Goal: Transaction & Acquisition: Obtain resource

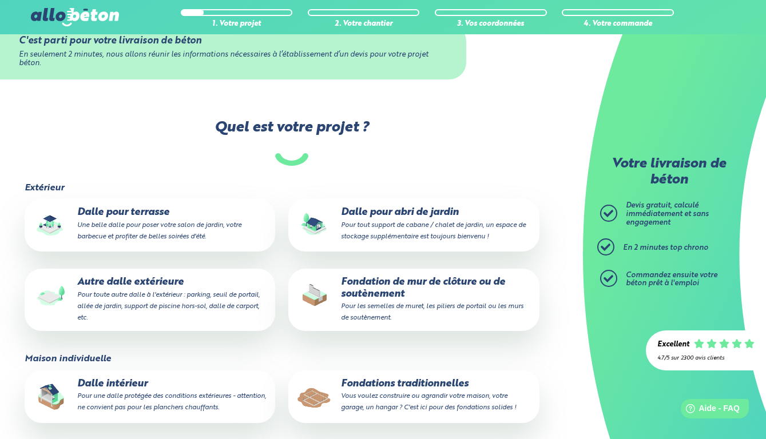
click at [158, 305] on small "Pour toute autre dalle à l'extérieur : parking, seuil de portail, allée de jard…" at bounding box center [168, 307] width 182 height 30
click at [0, 0] on input "Autre dalle extérieure Pour toute autre dalle à l'extérieur : parking, seuil de…" at bounding box center [0, 0] width 0 height 0
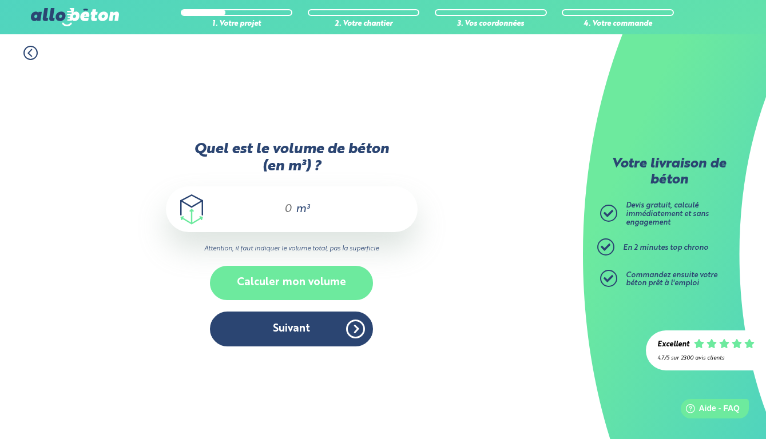
click at [301, 284] on button "Calculer mon volume" at bounding box center [291, 283] width 163 height 34
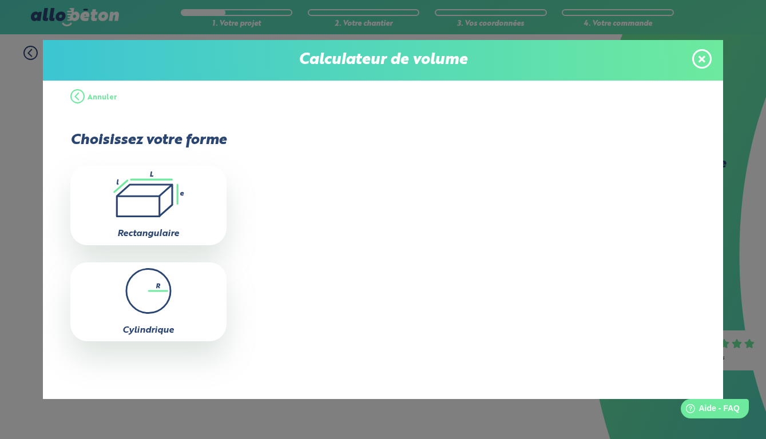
click at [157, 185] on icon at bounding box center [144, 200] width 55 height 31
type input "0"
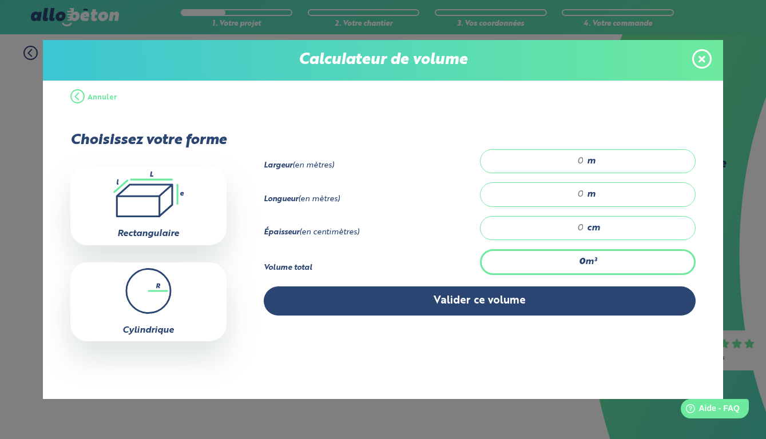
click at [574, 165] on input "number" at bounding box center [538, 161] width 92 height 11
type input "1"
type input "1.20"
click at [584, 200] on input "number" at bounding box center [538, 194] width 92 height 11
type input "24"
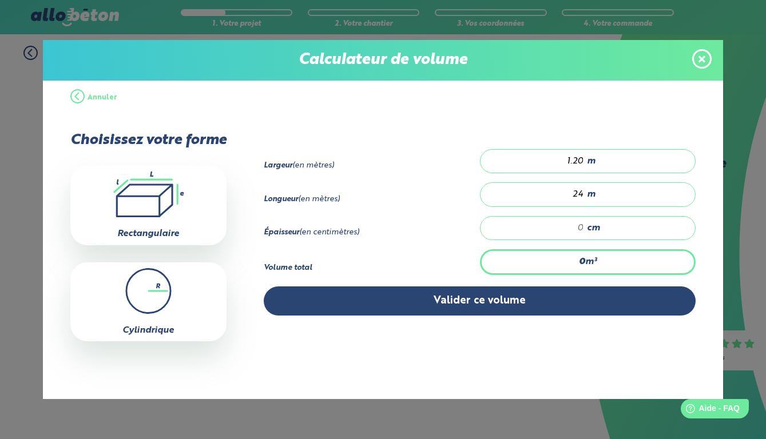
click at [580, 230] on input "number" at bounding box center [538, 227] width 92 height 11
type input "1.152"
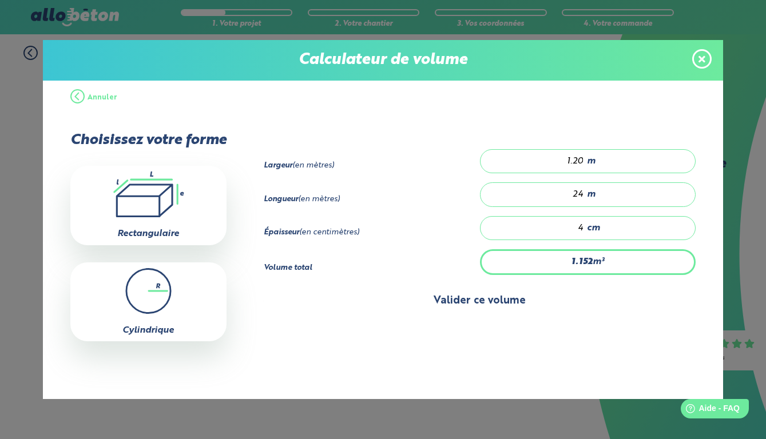
type input "4"
click at [550, 313] on button "Valider ce volume" at bounding box center [480, 301] width 432 height 29
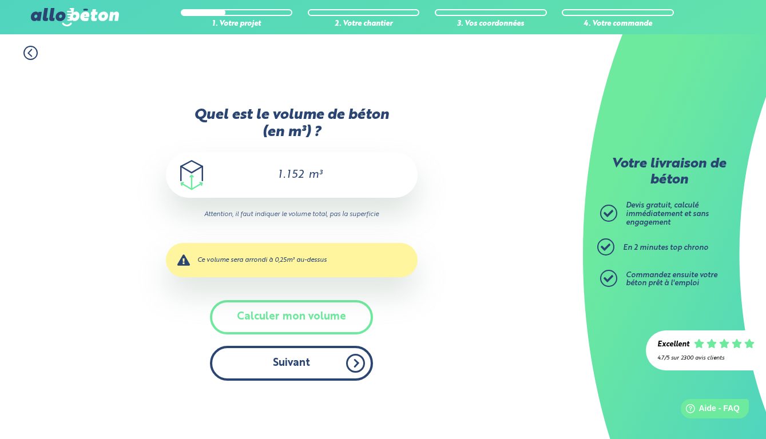
click at [305, 374] on button "Suivant" at bounding box center [291, 363] width 163 height 35
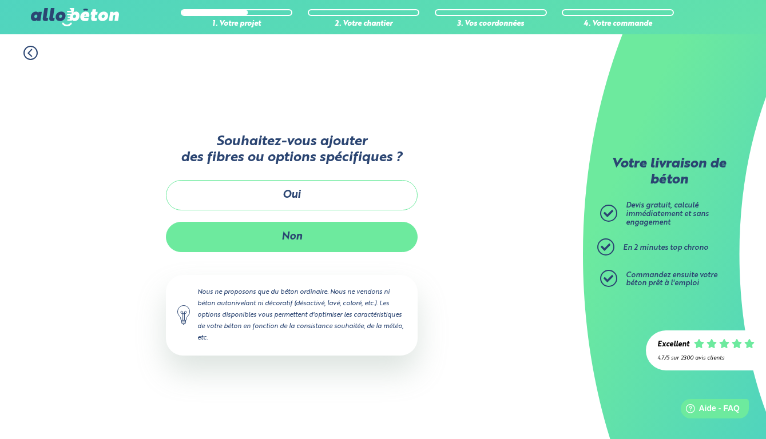
click at [290, 229] on button "Non" at bounding box center [292, 237] width 252 height 30
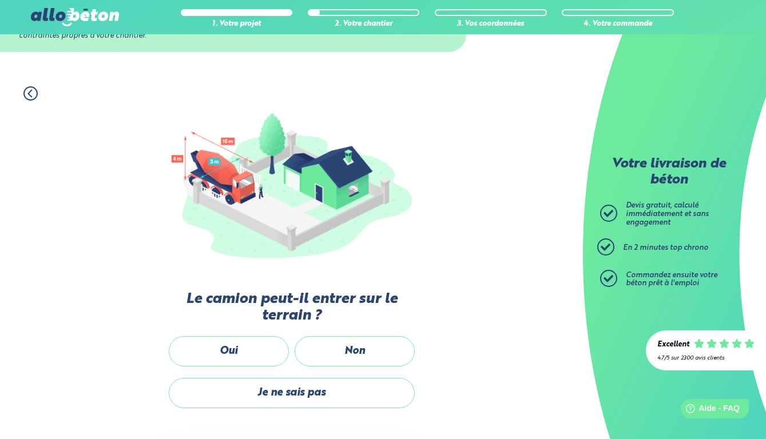
scroll to position [82, 0]
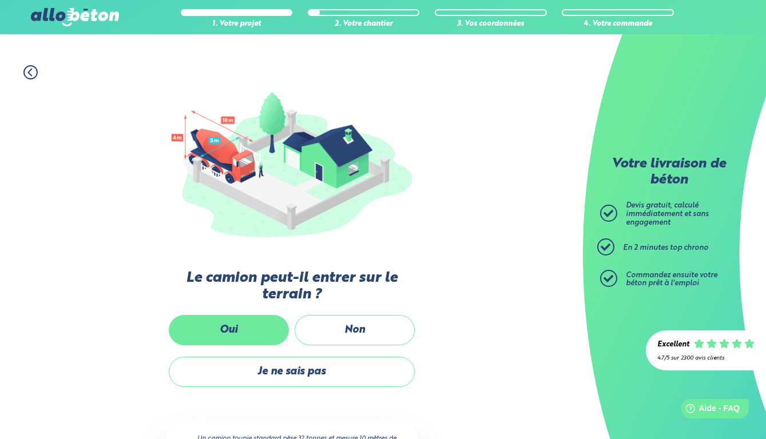
click at [268, 326] on label "Oui" at bounding box center [229, 330] width 120 height 30
click at [0, 0] on input "Oui" at bounding box center [0, 0] width 0 height 0
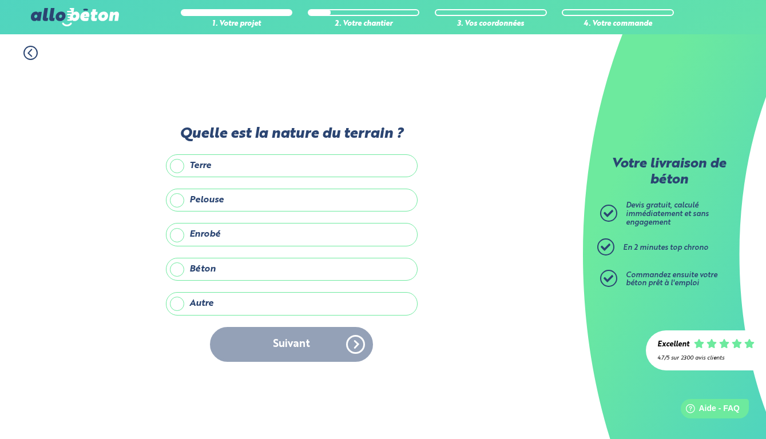
click at [201, 295] on label "Autre" at bounding box center [292, 303] width 252 height 23
click at [0, 0] on input "Autre" at bounding box center [0, 0] width 0 height 0
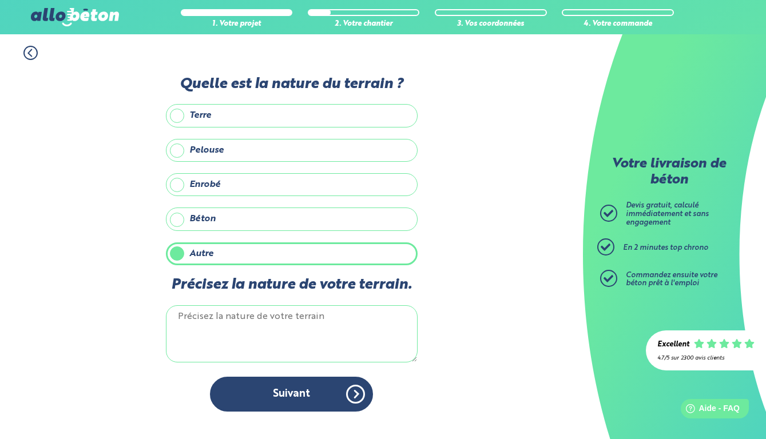
click at [212, 340] on textarea "Précisez la nature de votre terrain." at bounding box center [292, 333] width 252 height 57
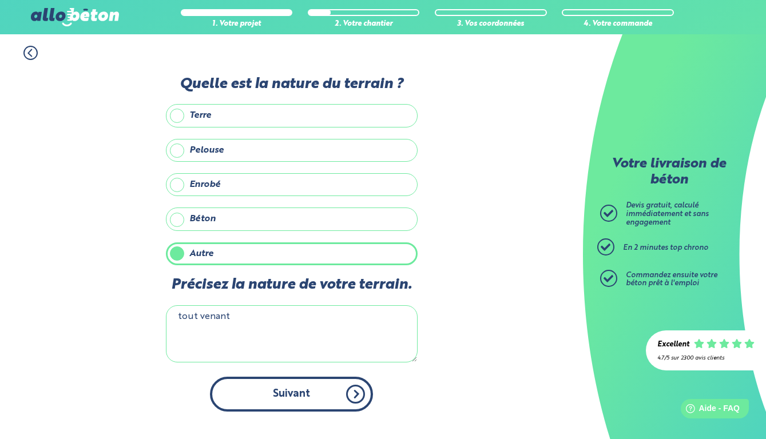
type textarea "tout venant"
click at [238, 397] on button "Suivant" at bounding box center [291, 394] width 163 height 35
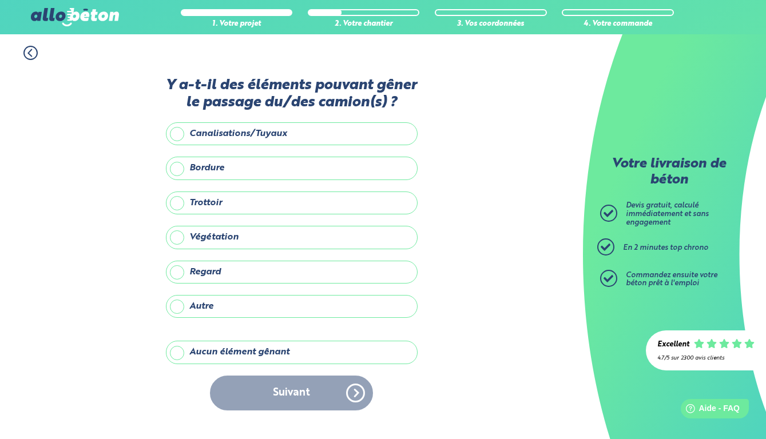
click at [222, 359] on label "Aucun élément gênant" at bounding box center [292, 352] width 252 height 23
click at [0, 0] on input "Aucun élément gênant" at bounding box center [0, 0] width 0 height 0
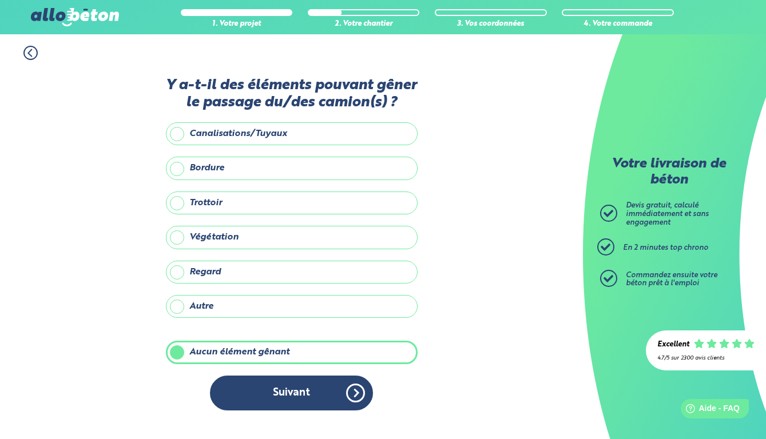
click at [249, 383] on div "Y a-t-il des éléments pouvant gêner le passage du/des camion(s) ? Canalisations…" at bounding box center [292, 249] width 252 height 345
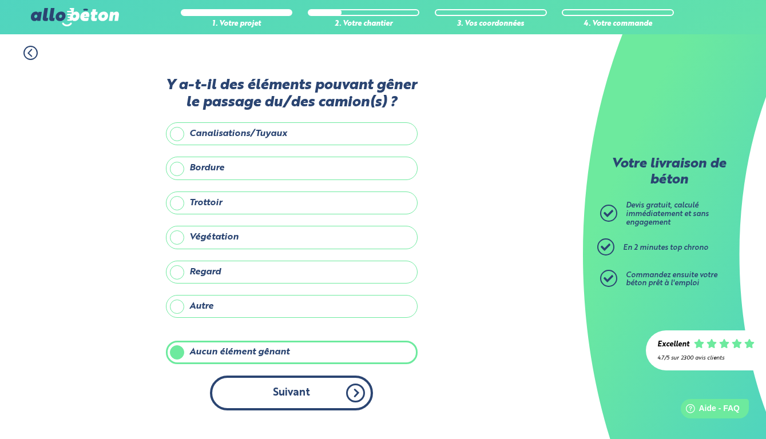
click at [249, 385] on button "Suivant" at bounding box center [291, 393] width 163 height 35
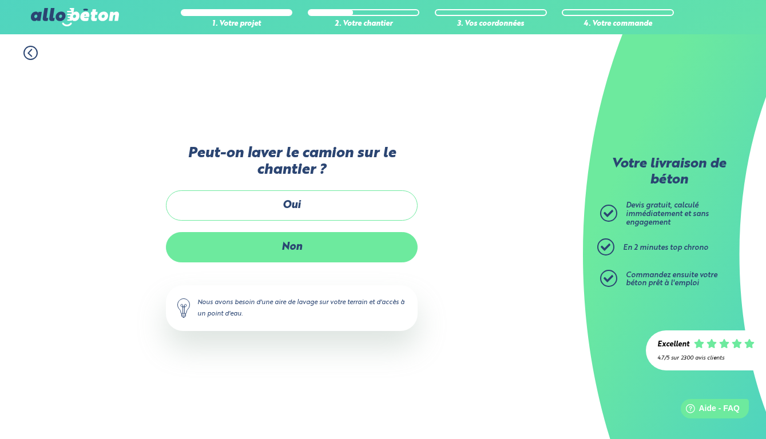
click at [268, 242] on label "Non" at bounding box center [292, 247] width 252 height 30
click at [0, 0] on input "Non" at bounding box center [0, 0] width 0 height 0
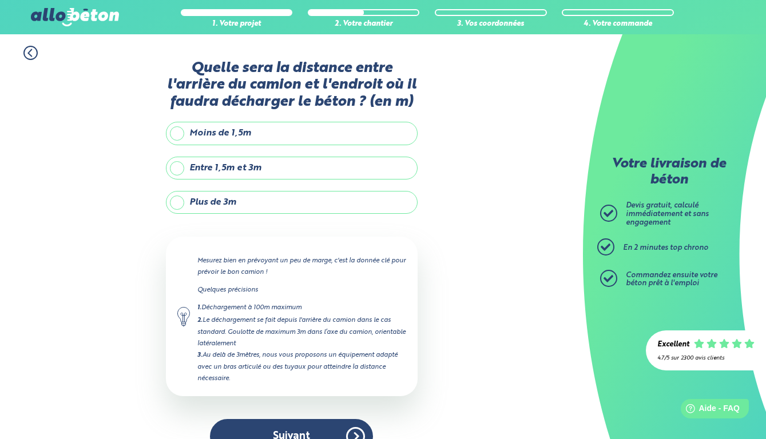
click at [250, 180] on label "Entre 1,5m et 3m" at bounding box center [292, 168] width 252 height 23
click at [0, 0] on input "Entre 1,5m et 3m" at bounding box center [0, 0] width 0 height 0
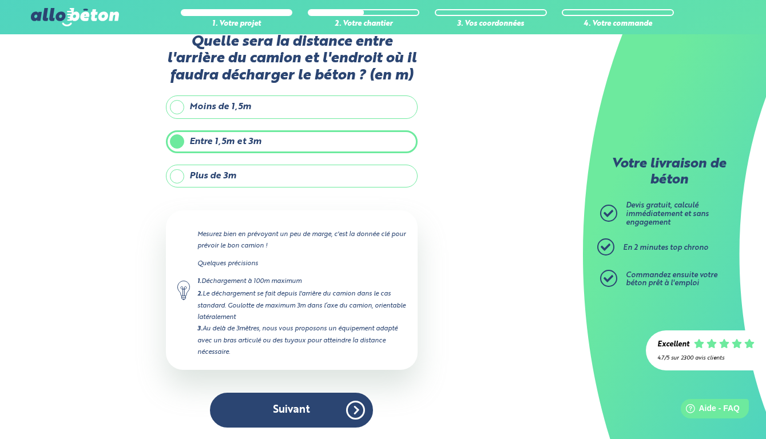
scroll to position [38, 0]
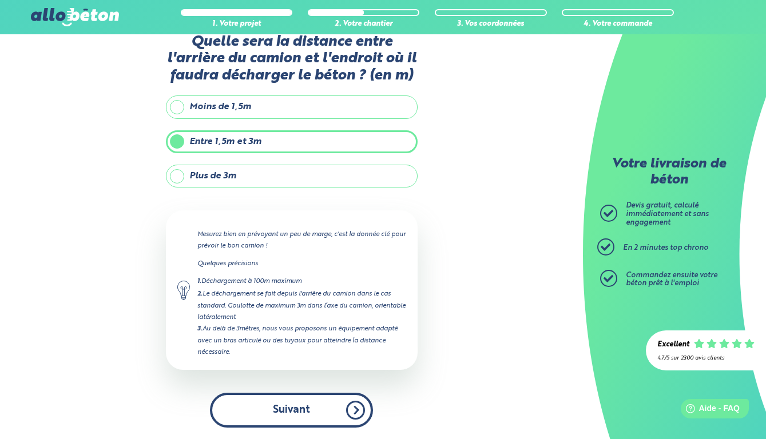
click at [303, 401] on button "Suivant" at bounding box center [291, 410] width 163 height 35
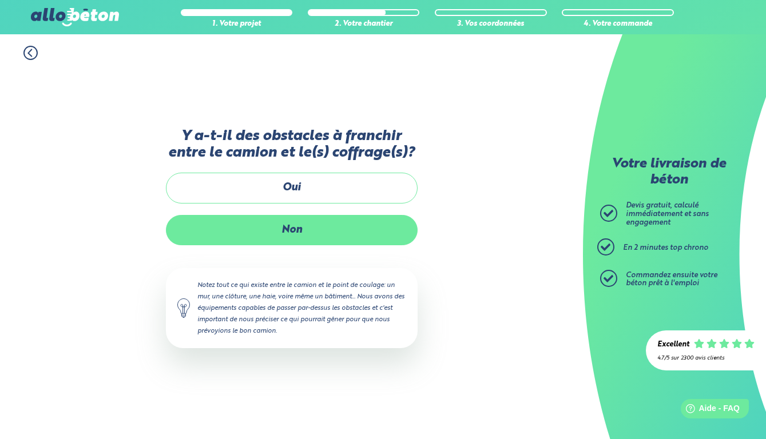
click at [292, 244] on label "Non" at bounding box center [292, 230] width 252 height 30
click at [0, 0] on input "Non" at bounding box center [0, 0] width 0 height 0
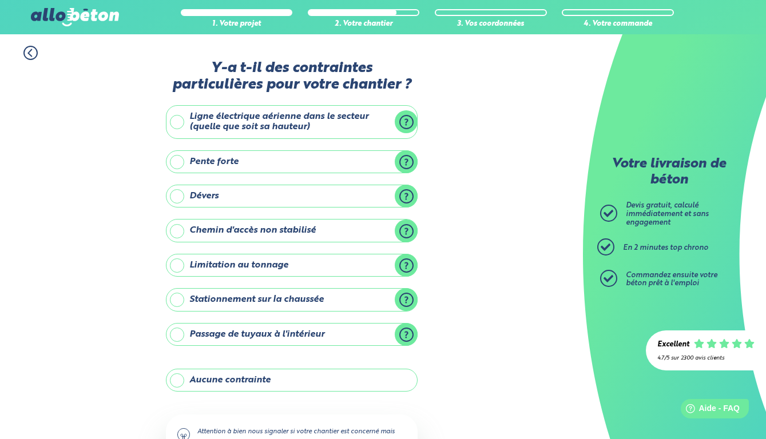
click at [251, 379] on label "Aucune contrainte" at bounding box center [292, 380] width 252 height 23
click at [0, 0] on input "Aucune contrainte" at bounding box center [0, 0] width 0 height 0
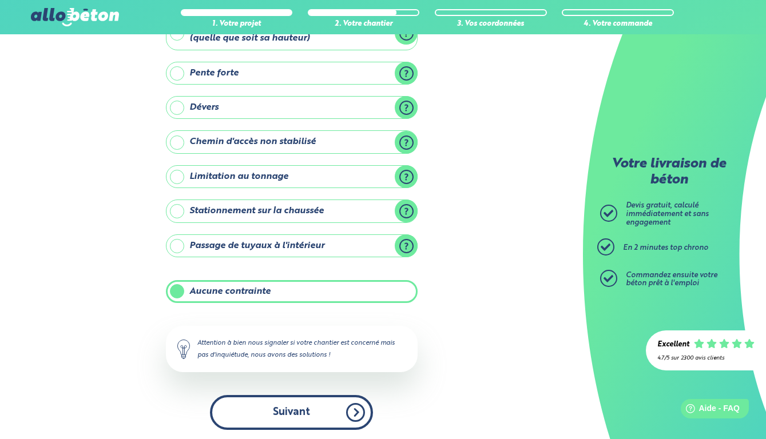
scroll to position [87, 0]
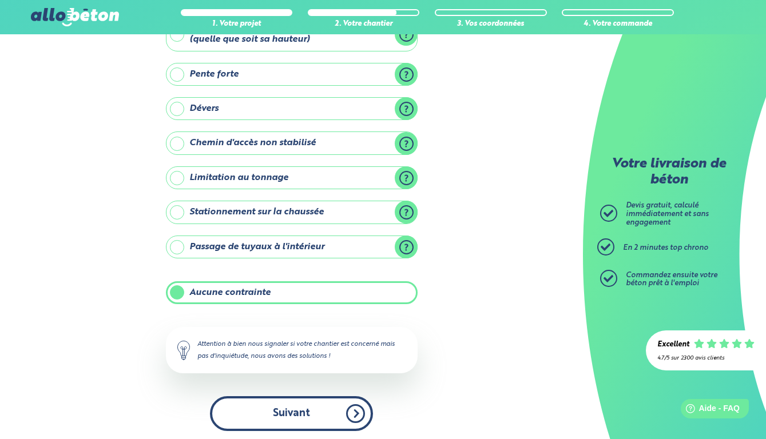
click at [260, 405] on button "Suivant" at bounding box center [291, 413] width 163 height 35
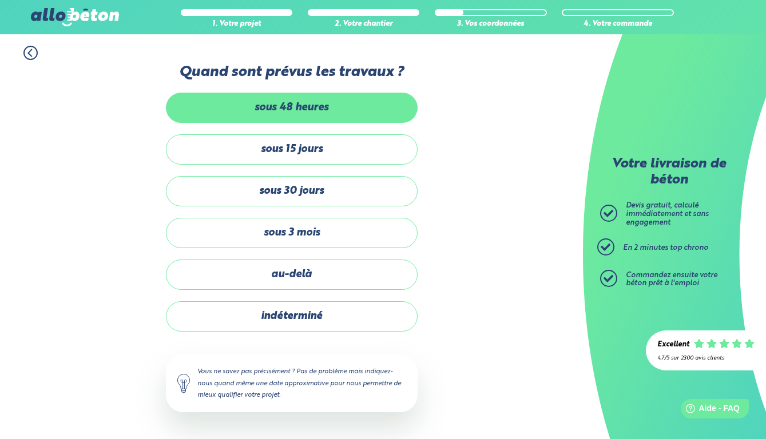
click at [281, 105] on label "sous 48 heures" at bounding box center [292, 108] width 252 height 30
click at [0, 0] on input "sous 48 heures" at bounding box center [0, 0] width 0 height 0
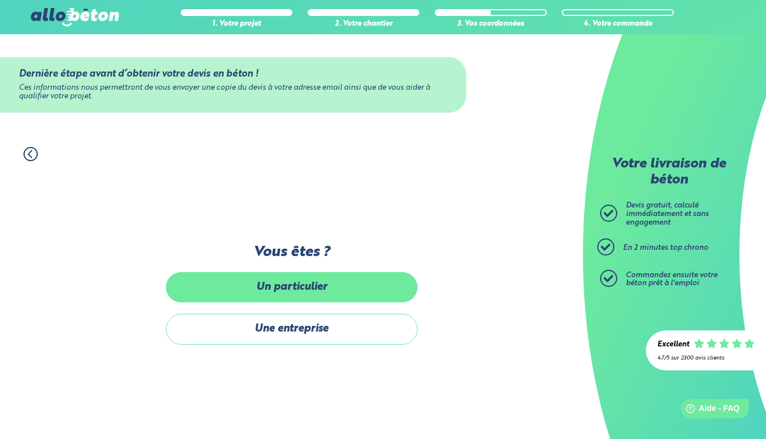
click at [287, 283] on label "Un particulier" at bounding box center [292, 287] width 252 height 30
click at [0, 0] on input "Un particulier" at bounding box center [0, 0] width 0 height 0
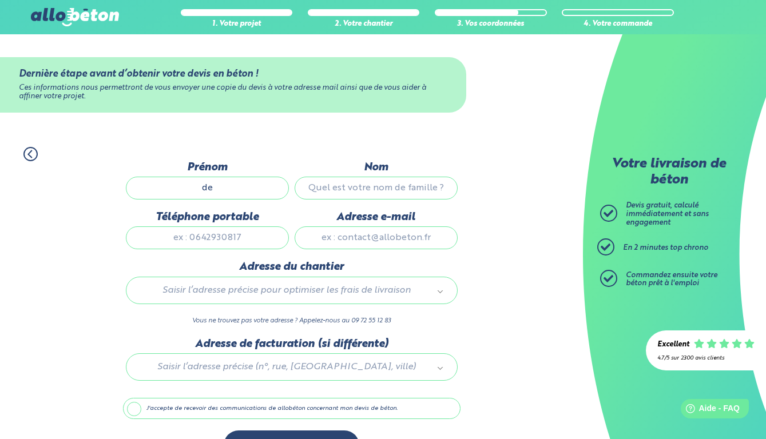
type input "d"
type input "cedric"
type input "toureille"
type input "c"
type input "0664092729"
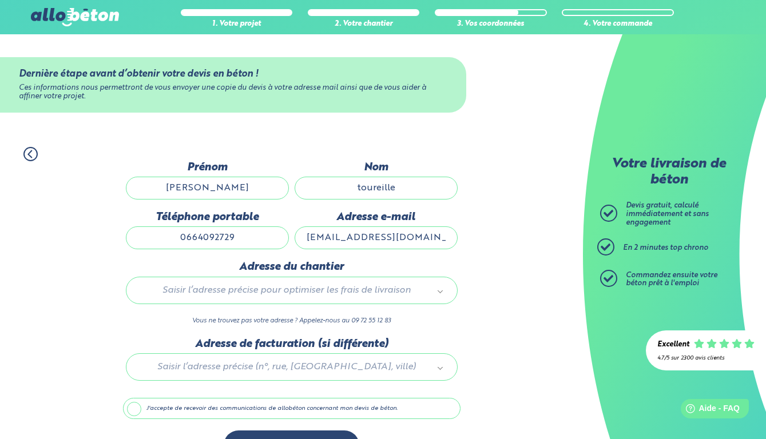
type input "ced.t@hotmail.com"
click at [347, 285] on div "Saisir l’adresse précise pour optimiser les frais de livraison" at bounding box center [292, 290] width 332 height 27
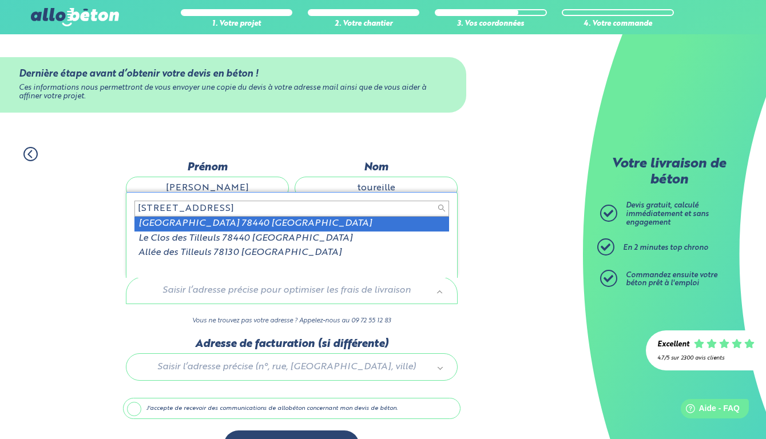
type input "22 rue des tilleuls78440"
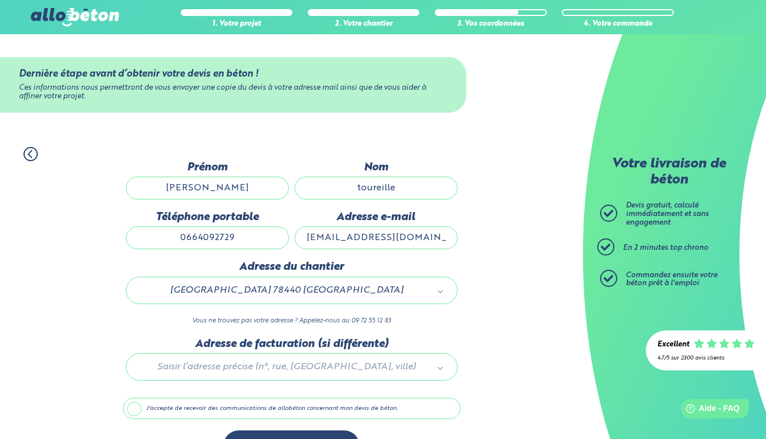
click at [244, 368] on div at bounding box center [291, 365] width 337 height 54
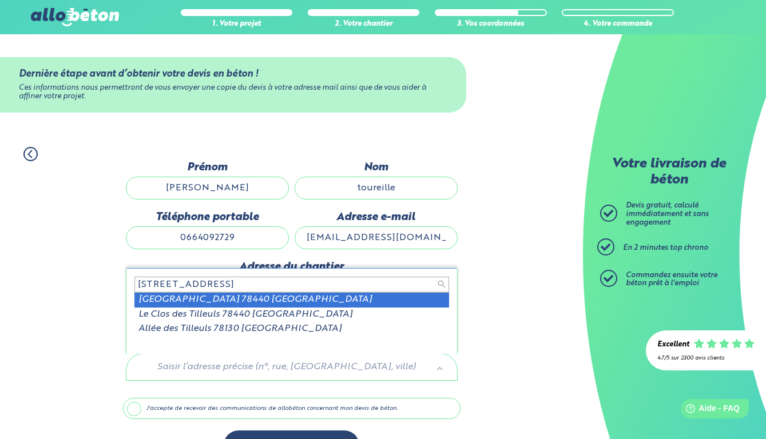
type input "22 rue des tilleuls 78440"
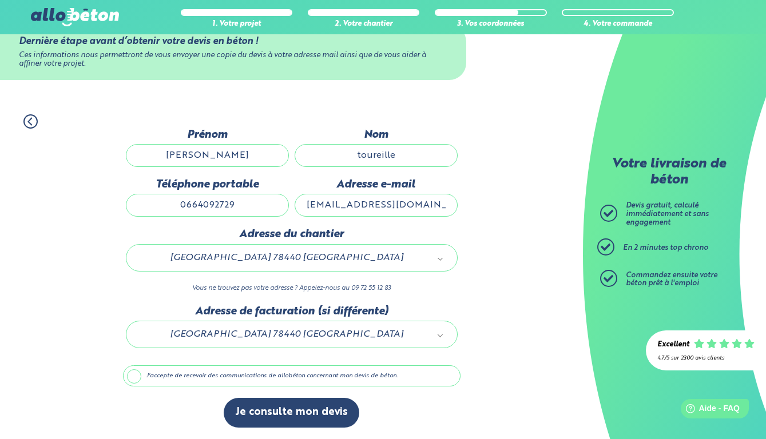
scroll to position [33, 0]
click at [141, 375] on label "J'accepte de recevoir des communications de allobéton concernant mon devis de b…" at bounding box center [291, 376] width 337 height 22
click at [0, 0] on input "J'accepte de recevoir des communications de allobéton concernant mon devis de b…" at bounding box center [0, 0] width 0 height 0
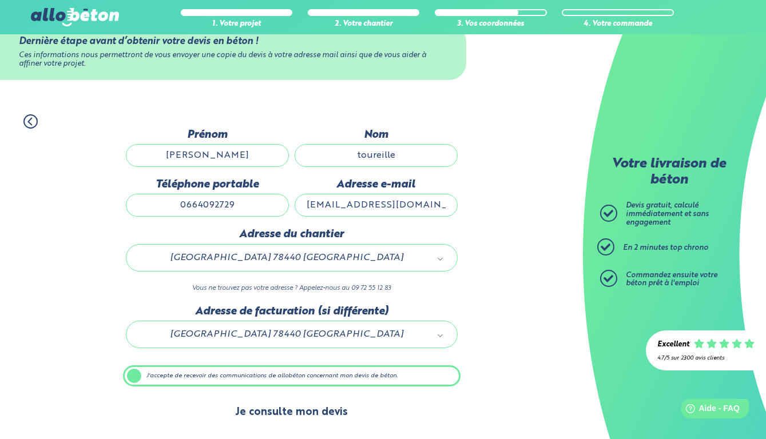
click at [296, 406] on button "Je consulte mon devis" at bounding box center [292, 412] width 136 height 29
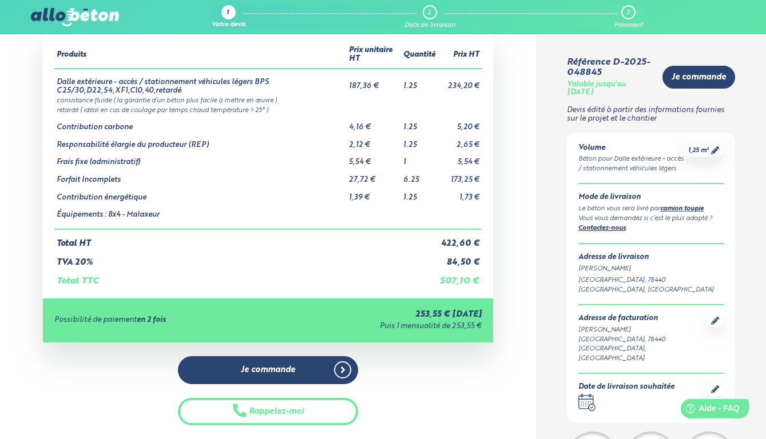
scroll to position [62, 0]
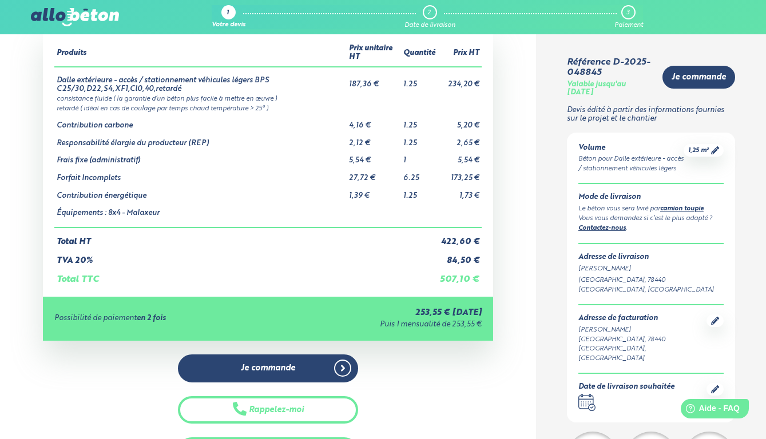
drag, startPoint x: 412, startPoint y: 305, endPoint x: 466, endPoint y: 330, distance: 59.6
click at [466, 330] on div "Possibilité de paiement en 2 fois 253,55 € aujourd'hui Puis 1 mensualité de 253…" at bounding box center [268, 319] width 450 height 44
click at [447, 308] on div "253,55 € aujourd'hui" at bounding box center [380, 313] width 204 height 10
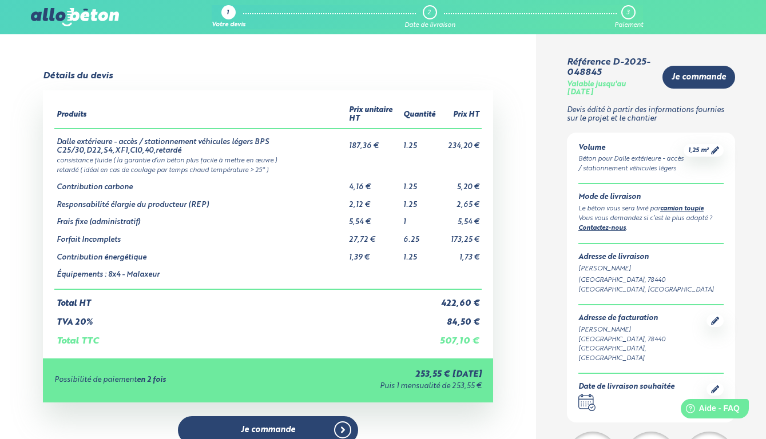
scroll to position [0, 0]
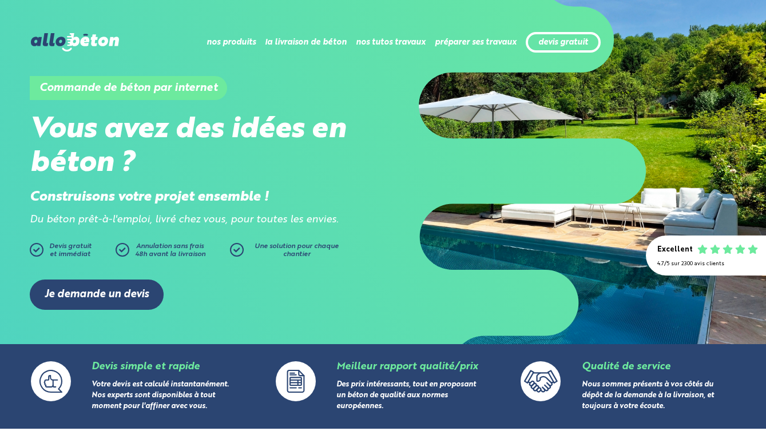
click at [363, 6] on div "Commande de béton par internet Vous avez des idées en béton ? Construisons votr…" at bounding box center [383, 172] width 768 height 344
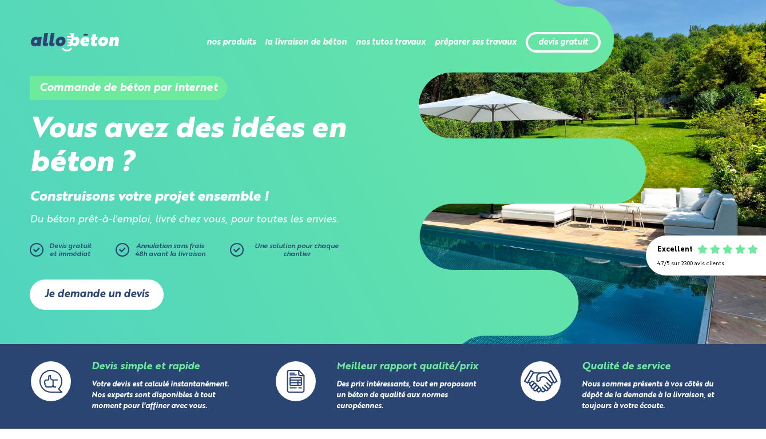
click at [108, 294] on link "Je demande un devis" at bounding box center [97, 295] width 134 height 30
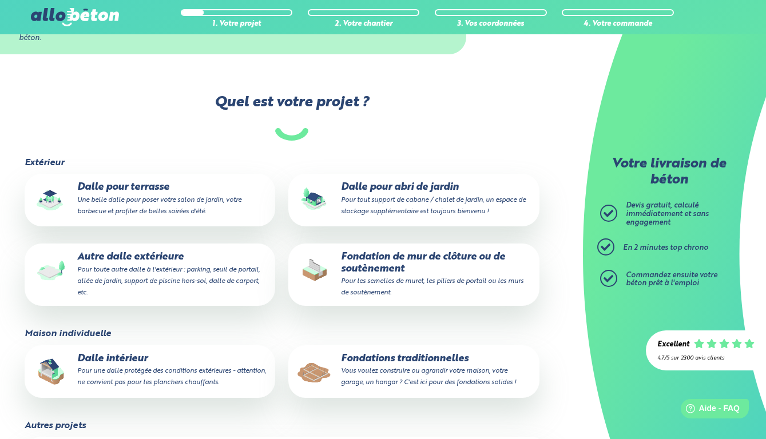
scroll to position [78, 0]
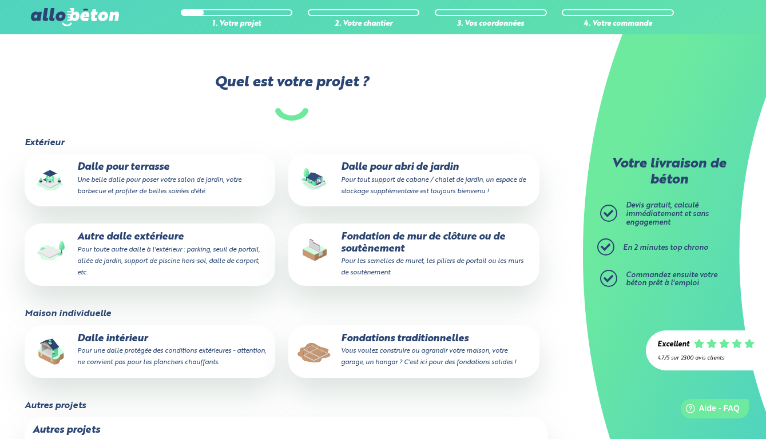
click at [173, 249] on small "Pour toute autre dalle à l'extérieur : parking, seuil de portail, allée de jard…" at bounding box center [168, 261] width 182 height 30
click at [0, 0] on input "Autre dalle extérieure Pour toute autre dalle à l'extérieur : parking, seuil de…" at bounding box center [0, 0] width 0 height 0
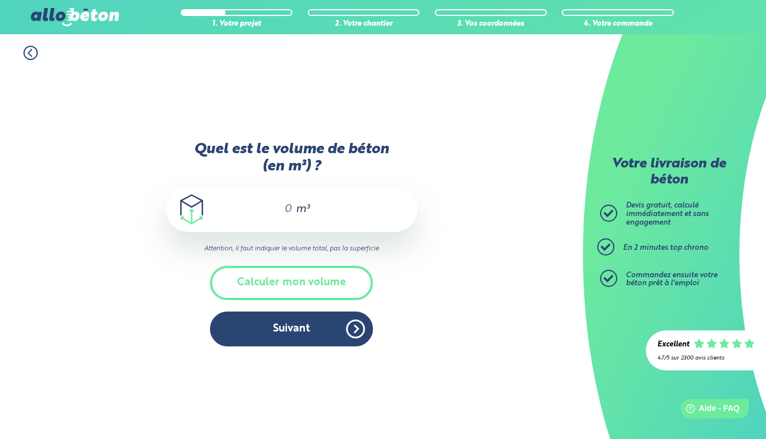
click at [288, 216] on input "Quel est le volume de béton (en m³) ?" at bounding box center [282, 209] width 19 height 14
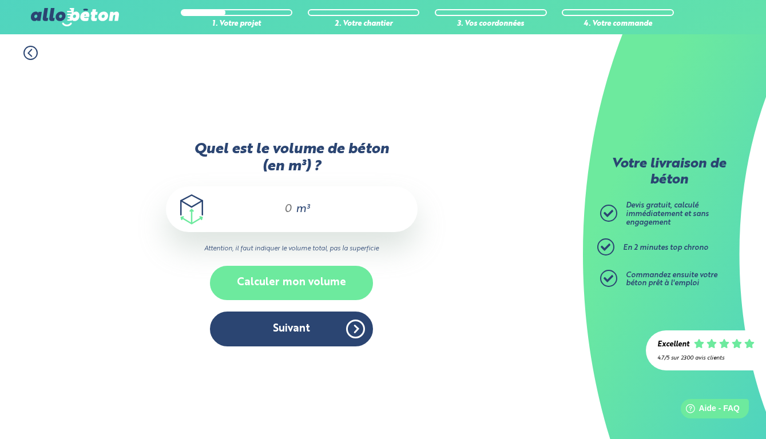
click at [306, 292] on button "Calculer mon volume" at bounding box center [291, 283] width 163 height 34
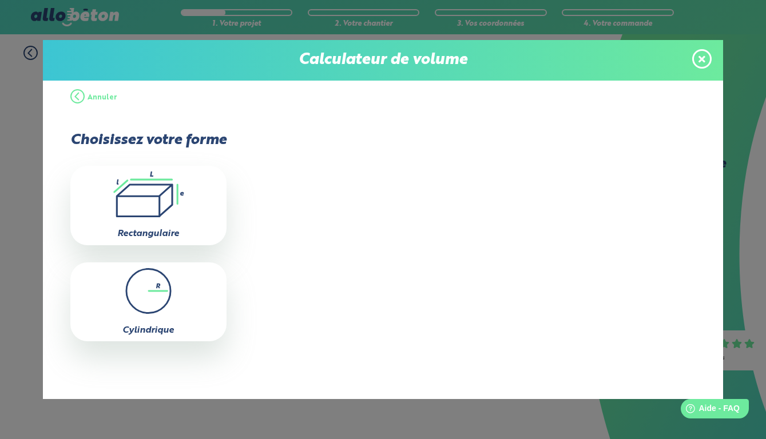
click at [193, 201] on icon ".icon-calc-rectanglea{fill:none;stroke-linecap:round;stroke-width:3px;stroke:#6…" at bounding box center [148, 195] width 145 height 46
type input "0"
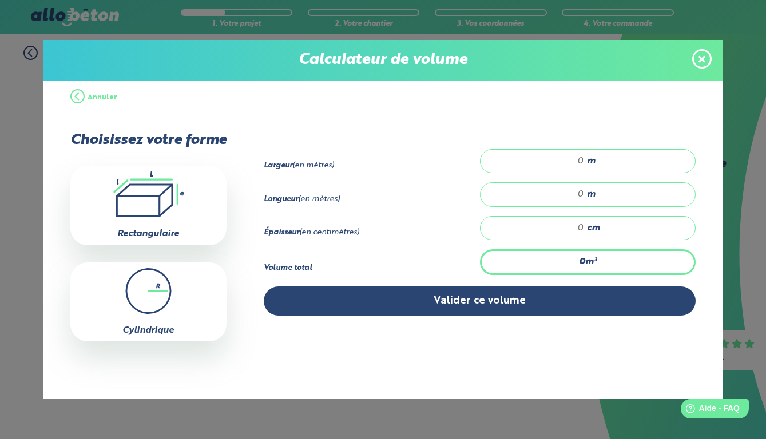
click at [584, 156] on input "number" at bounding box center [538, 161] width 92 height 11
click at [584, 194] on input "number" at bounding box center [538, 194] width 92 height 11
click at [584, 161] on input "6" at bounding box center [538, 161] width 92 height 11
type input "5"
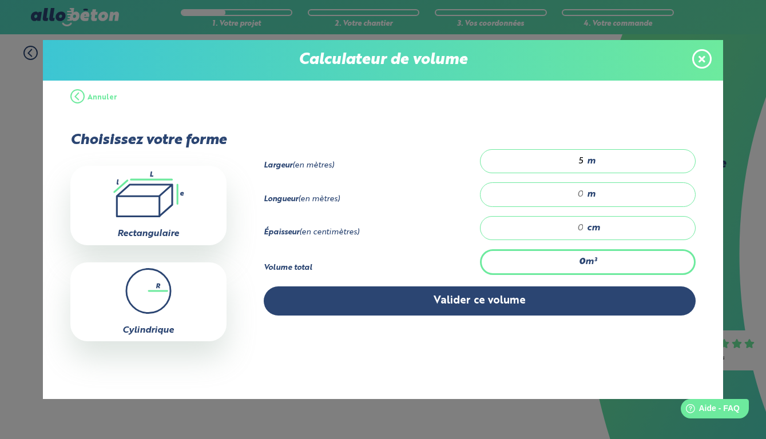
click at [584, 197] on input "number" at bounding box center [538, 194] width 92 height 11
type input "10"
click at [591, 231] on div "cm" at bounding box center [588, 228] width 216 height 24
type input "0.5"
type input "1"
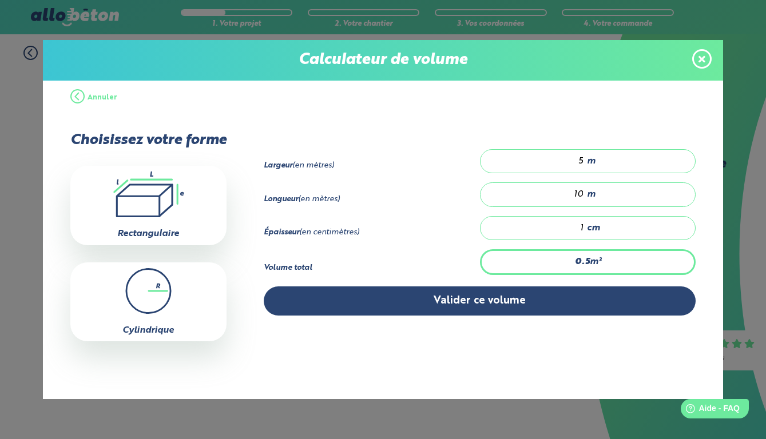
type input "5"
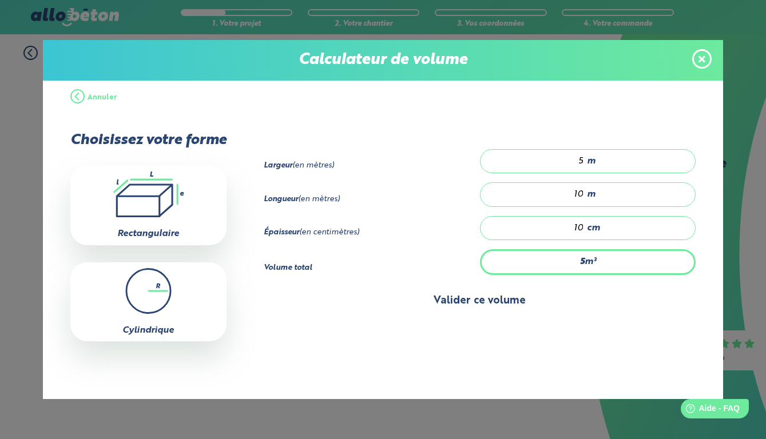
type input "10"
click at [552, 314] on button "Valider ce volume" at bounding box center [480, 301] width 432 height 29
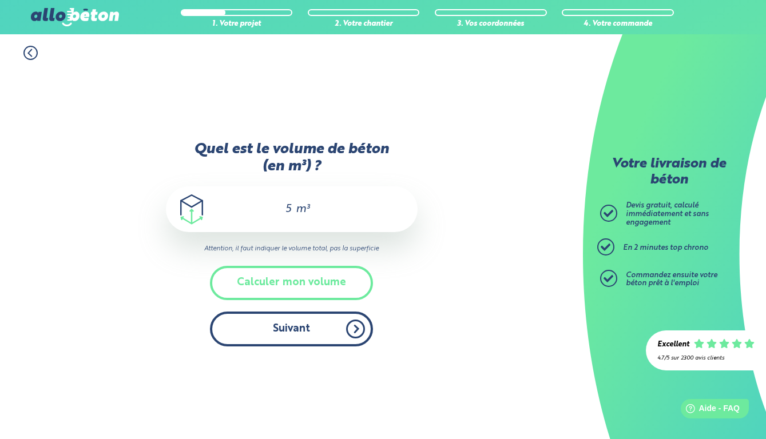
click at [308, 323] on button "Suivant" at bounding box center [291, 329] width 163 height 35
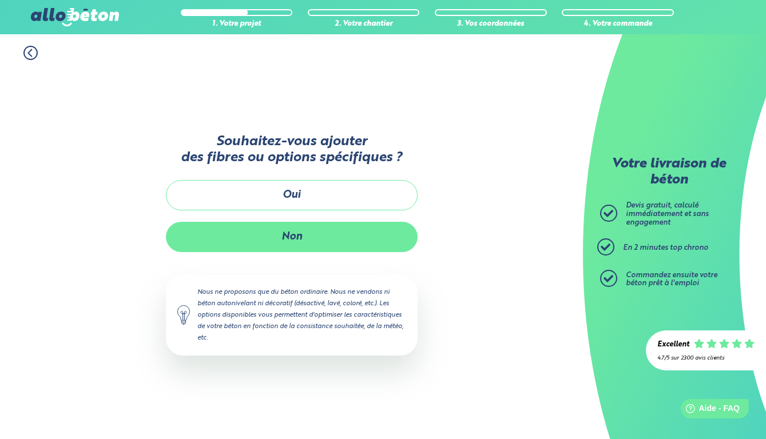
click at [303, 235] on button "Non" at bounding box center [292, 237] width 252 height 30
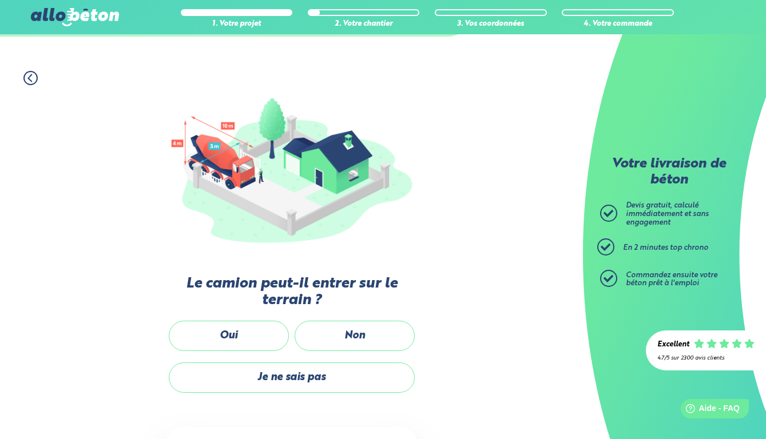
scroll to position [149, 0]
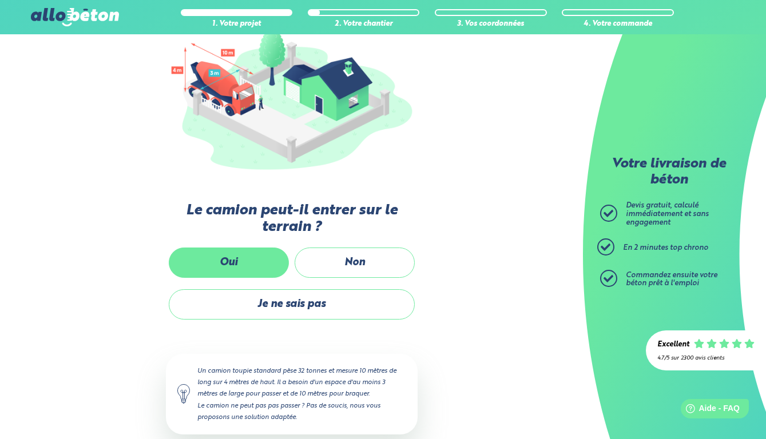
click at [250, 260] on label "Oui" at bounding box center [229, 263] width 120 height 30
click at [0, 0] on input "Oui" at bounding box center [0, 0] width 0 height 0
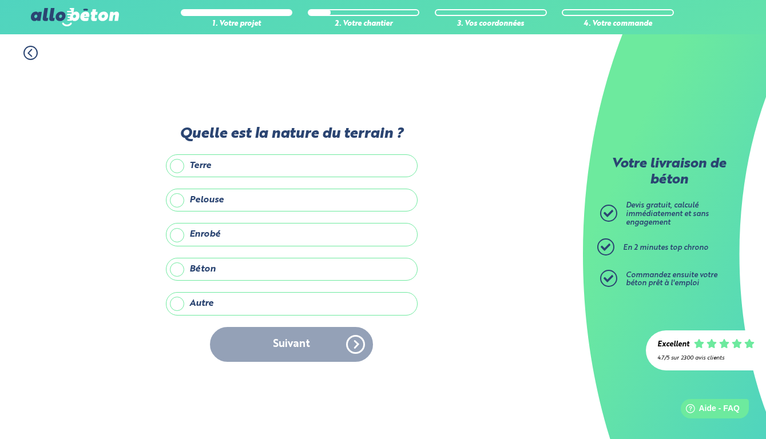
click at [216, 299] on label "Autre" at bounding box center [292, 303] width 252 height 23
click at [0, 0] on input "Autre" at bounding box center [0, 0] width 0 height 0
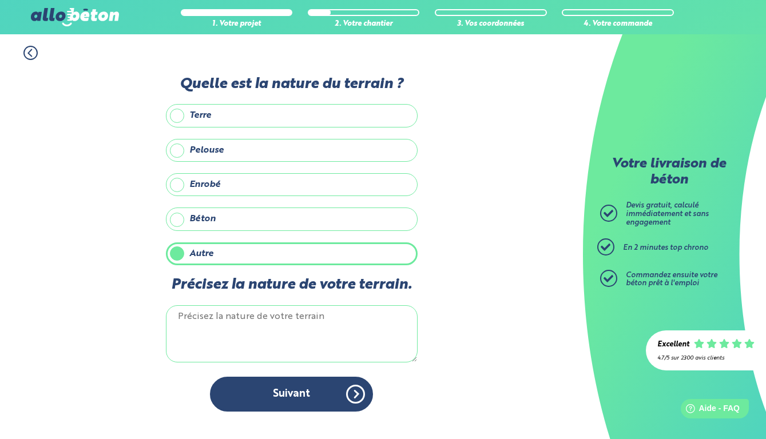
click at [234, 336] on textarea "Précisez la nature de votre terrain." at bounding box center [292, 333] width 252 height 57
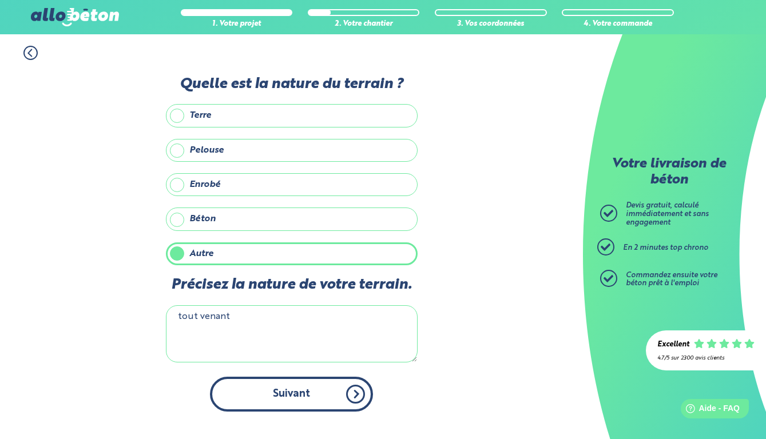
type textarea "tout venant"
click at [264, 393] on button "Suivant" at bounding box center [291, 394] width 163 height 35
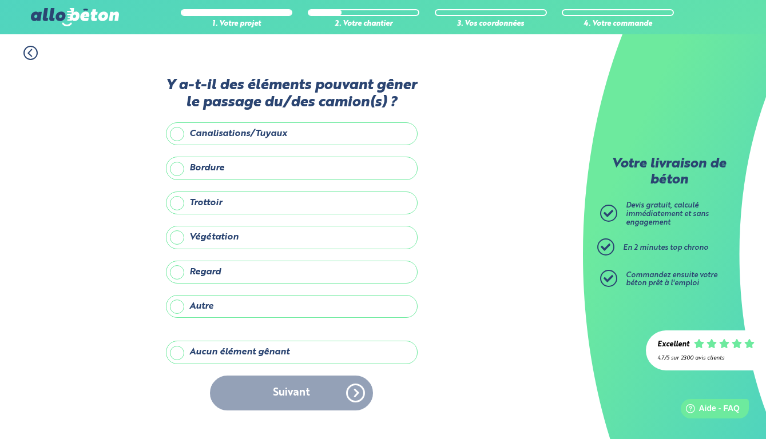
click at [196, 361] on label "Aucun élément gênant" at bounding box center [292, 352] width 252 height 23
click at [0, 0] on input "Aucun élément gênant" at bounding box center [0, 0] width 0 height 0
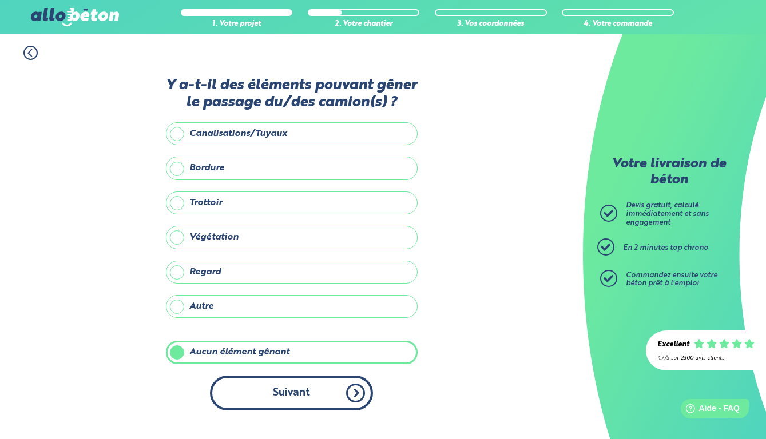
click at [309, 392] on button "Suivant" at bounding box center [291, 393] width 163 height 35
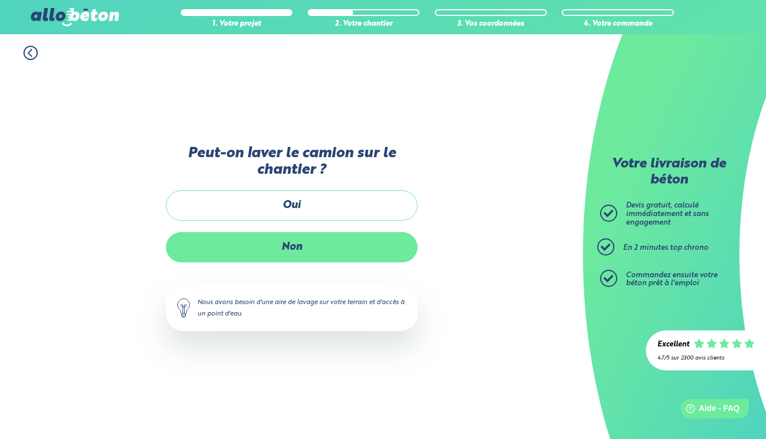
click at [305, 238] on label "Non" at bounding box center [292, 247] width 252 height 30
click at [0, 0] on input "Non" at bounding box center [0, 0] width 0 height 0
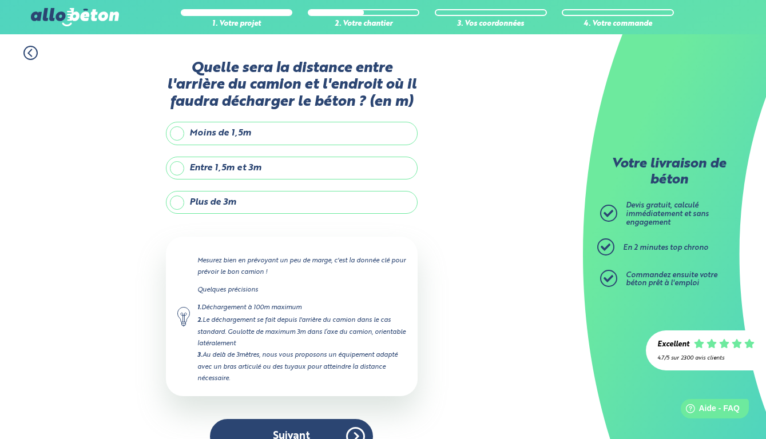
click at [214, 172] on div "Quelle sera la distance entre l'arrière du camion et l'endroit où il faudra déc…" at bounding box center [292, 262] width 252 height 405
click at [214, 178] on label "Entre 1,5m et 3m" at bounding box center [292, 168] width 252 height 23
click at [0, 0] on input "Entre 1,5m et 3m" at bounding box center [0, 0] width 0 height 0
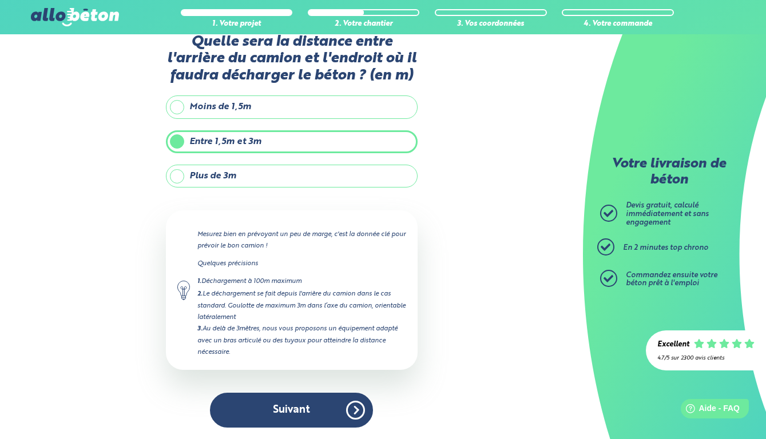
scroll to position [38, 0]
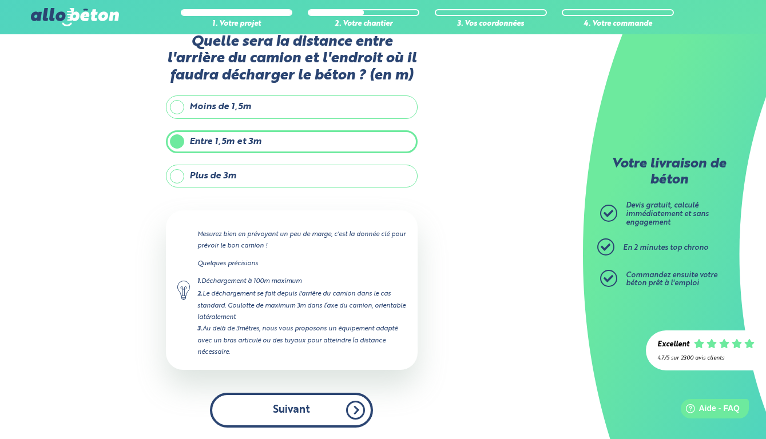
click at [304, 398] on button "Suivant" at bounding box center [291, 410] width 163 height 35
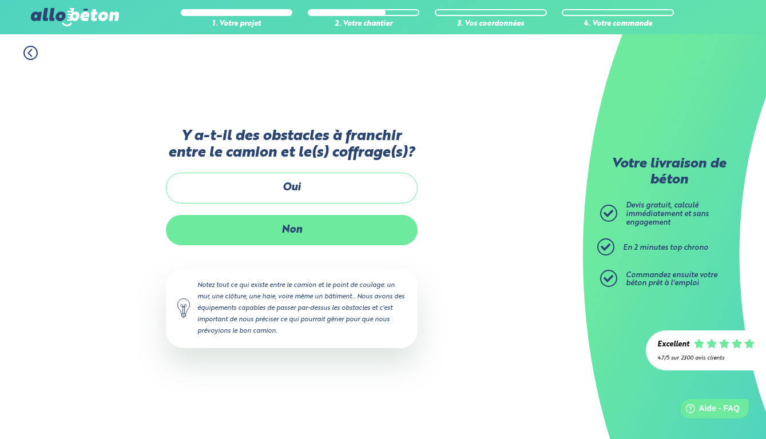
click at [265, 228] on label "Non" at bounding box center [292, 230] width 252 height 30
click at [0, 0] on input "Non" at bounding box center [0, 0] width 0 height 0
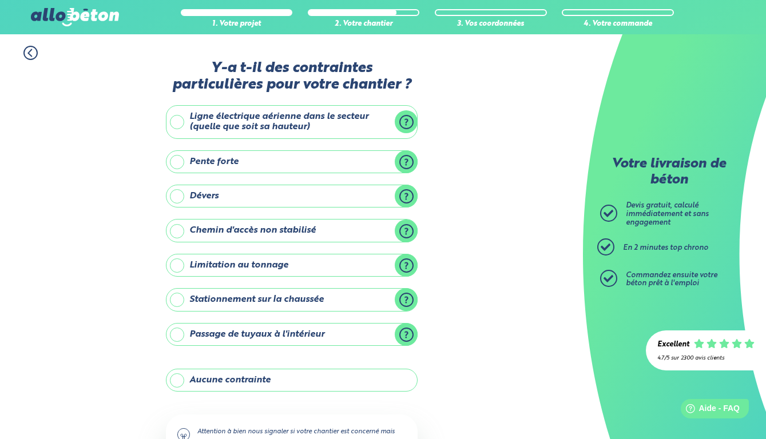
click at [232, 380] on label "Aucune contrainte" at bounding box center [292, 380] width 252 height 23
click at [0, 0] on input "Aucune contrainte" at bounding box center [0, 0] width 0 height 0
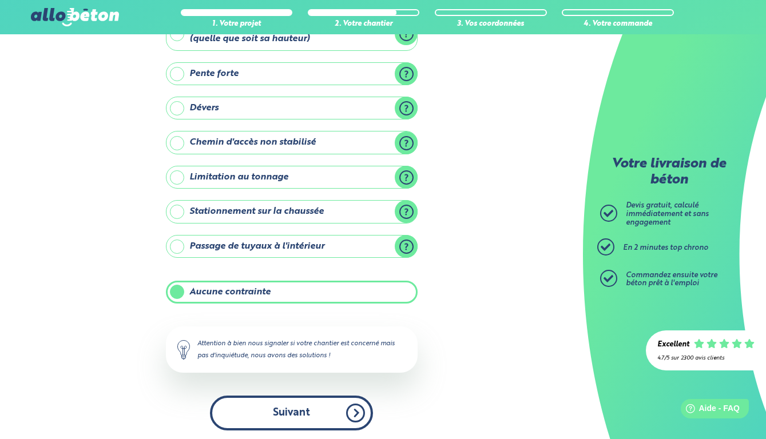
scroll to position [87, 0]
click at [280, 400] on button "Suivant" at bounding box center [291, 413] width 163 height 35
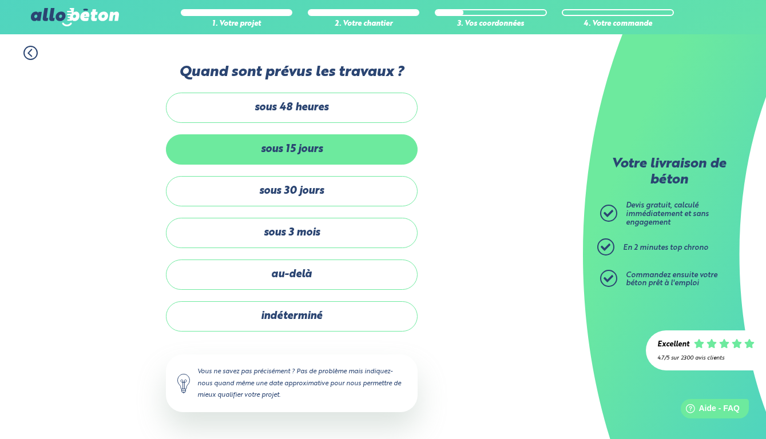
click at [299, 153] on label "sous 15 jours" at bounding box center [292, 149] width 252 height 30
click at [0, 0] on input "sous 15 jours" at bounding box center [0, 0] width 0 height 0
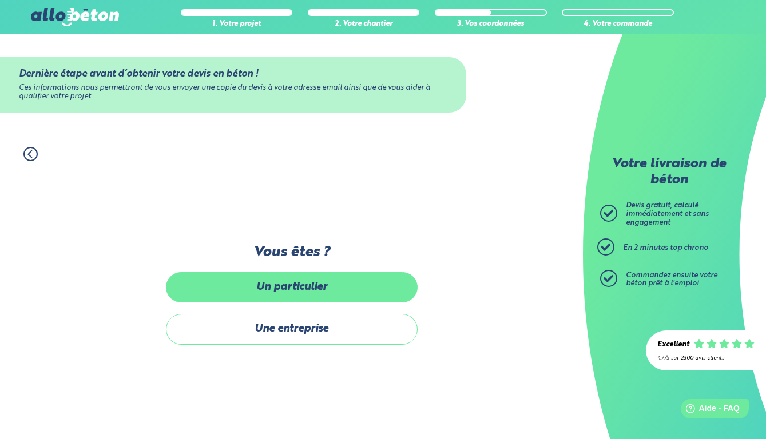
click at [292, 291] on label "Un particulier" at bounding box center [292, 287] width 252 height 30
click at [0, 0] on input "Un particulier" at bounding box center [0, 0] width 0 height 0
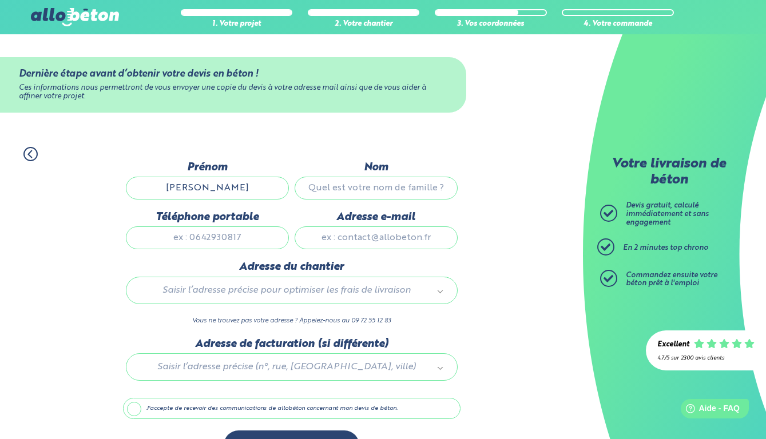
type input "cedric"
type input "toureille"
type input "0664092729"
type input "ced.t@hotmail.com"
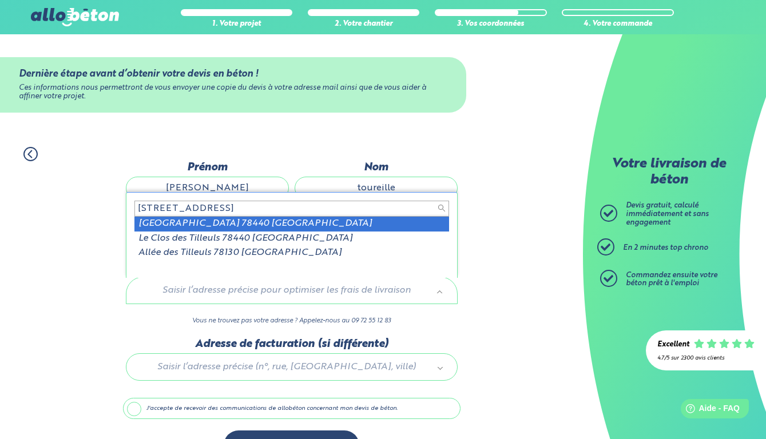
type input "22 rue des tilleuls 78440"
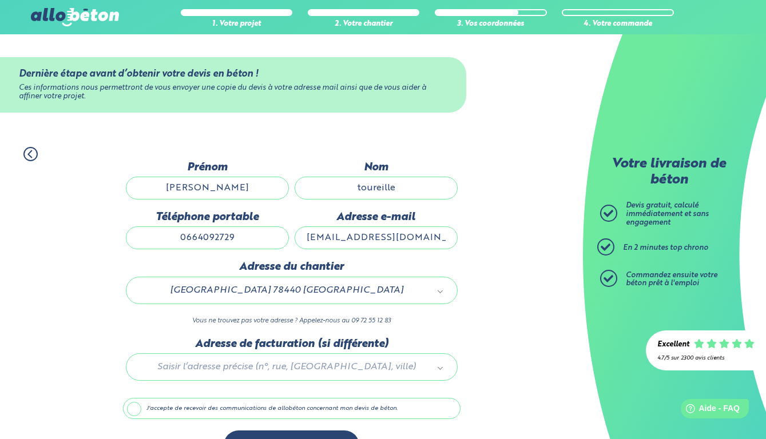
click at [237, 365] on div at bounding box center [291, 365] width 337 height 54
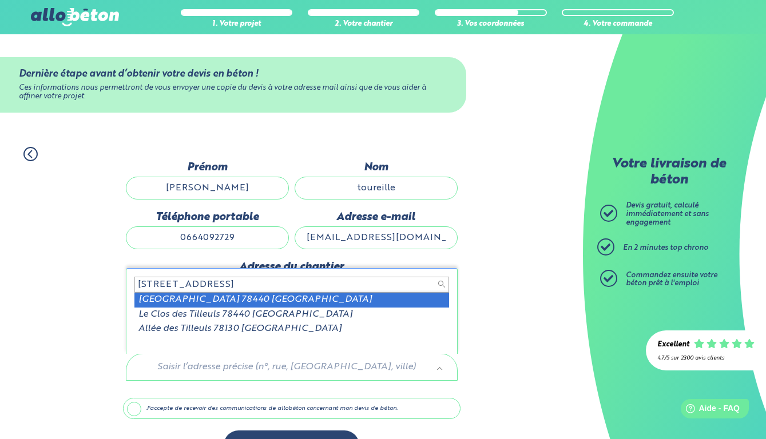
type input "22 rue des tilleuls 78440"
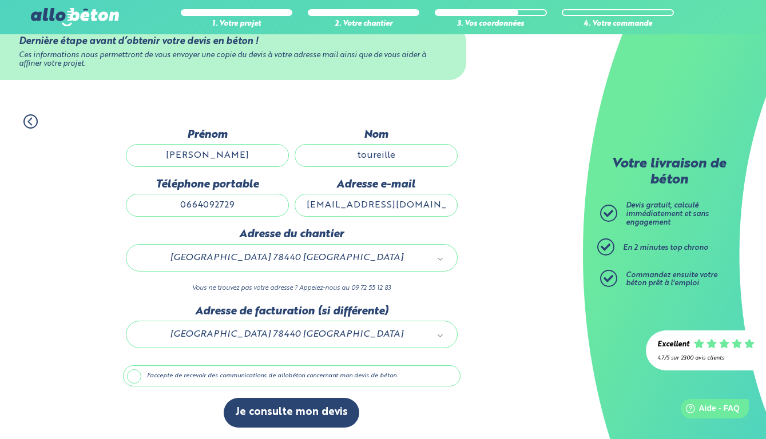
scroll to position [33, 0]
click at [134, 374] on label "J'accepte de recevoir des communications de allobéton concernant mon devis de b…" at bounding box center [291, 376] width 337 height 22
click at [0, 0] on input "J'accepte de recevoir des communications de allobéton concernant mon devis de b…" at bounding box center [0, 0] width 0 height 0
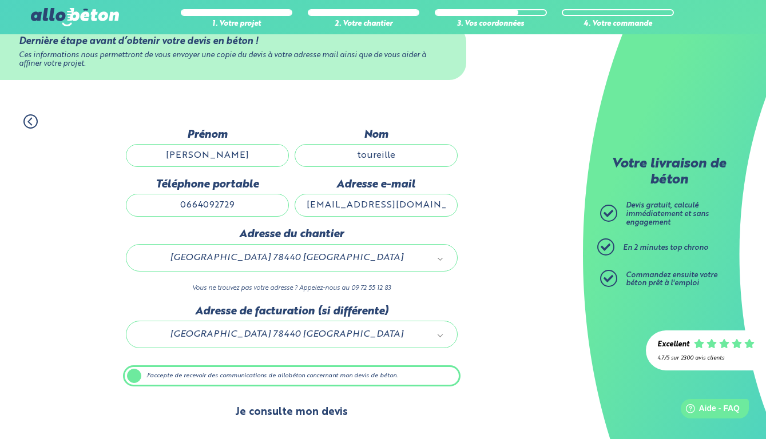
click at [269, 413] on button "Je consulte mon devis" at bounding box center [292, 412] width 136 height 29
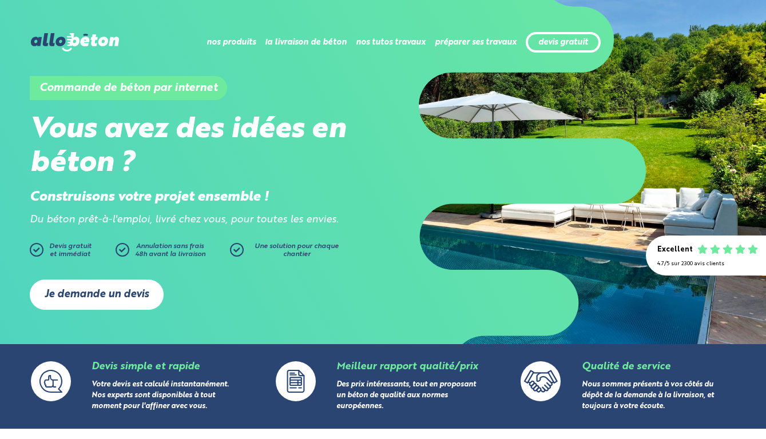
click at [66, 285] on link "Je demande un devis" at bounding box center [97, 295] width 134 height 30
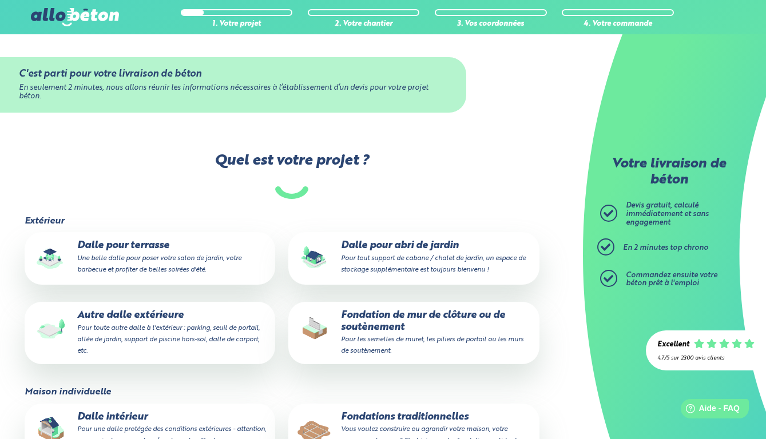
scroll to position [54, 0]
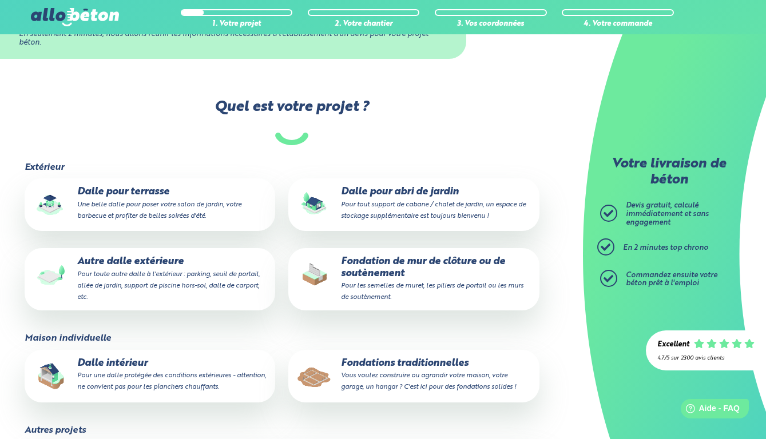
click at [148, 263] on p "Autre dalle extérieure Pour toute autre dalle à l'extérieur : parking, seuil de…" at bounding box center [150, 279] width 235 height 46
click at [0, 0] on input "Autre dalle extérieure Pour toute autre dalle à l'extérieur : parking, seuil de…" at bounding box center [0, 0] width 0 height 0
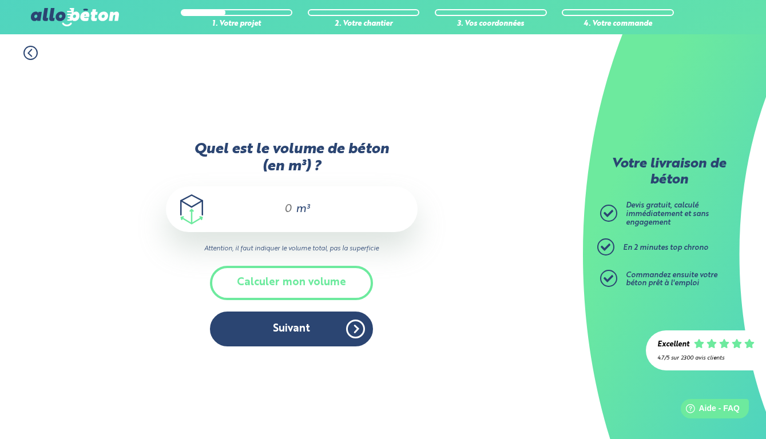
click at [294, 205] on div "m³" at bounding box center [292, 209] width 252 height 46
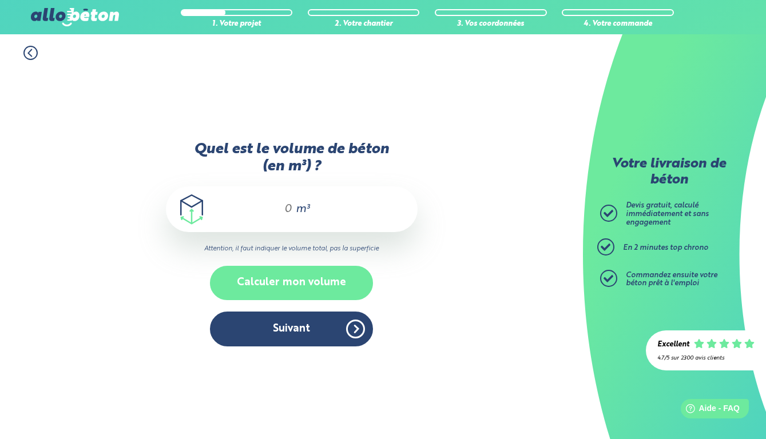
click at [292, 280] on button "Calculer mon volume" at bounding box center [291, 283] width 163 height 34
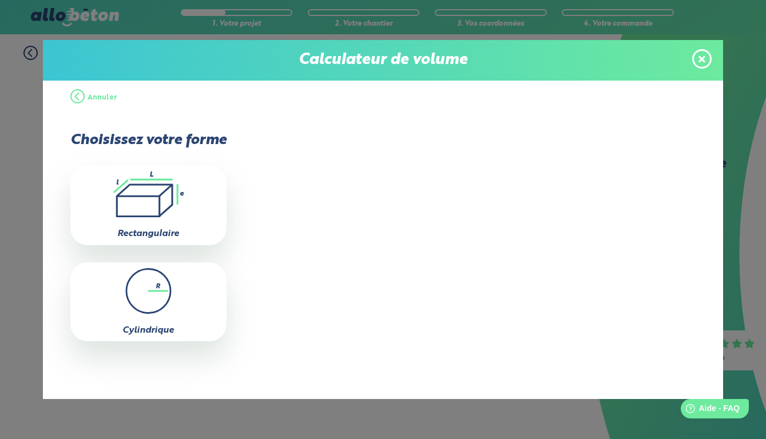
click at [172, 230] on label "Rectangulaire" at bounding box center [148, 233] width 62 height 9
type input "0"
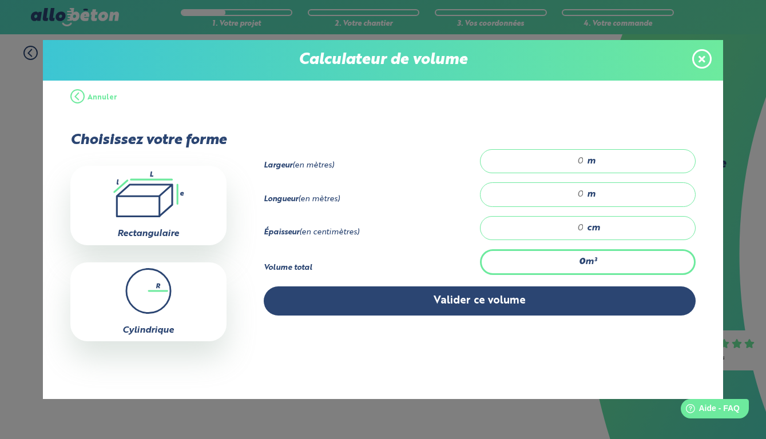
click at [592, 165] on div "m" at bounding box center [588, 161] width 216 height 24
type input "1"
type input "2"
click at [584, 195] on input "number" at bounding box center [538, 194] width 92 height 11
type input "24"
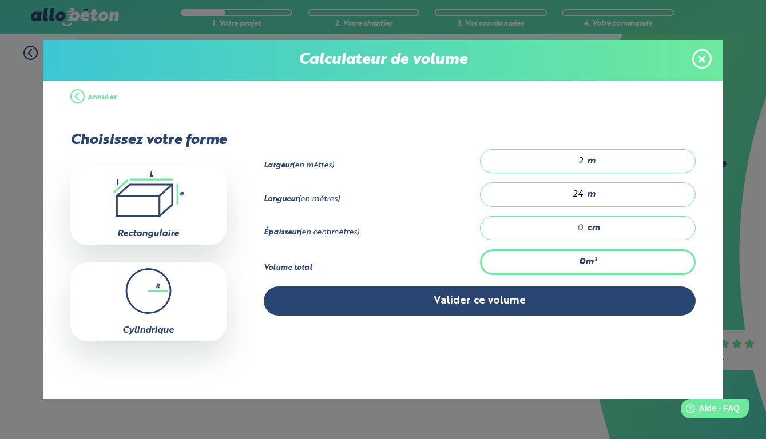
click at [585, 240] on div "cm" at bounding box center [588, 228] width 216 height 24
click at [584, 234] on input "number" at bounding box center [538, 227] width 92 height 11
type input "1.92"
type input "4"
click at [584, 164] on input "2" at bounding box center [538, 161] width 92 height 11
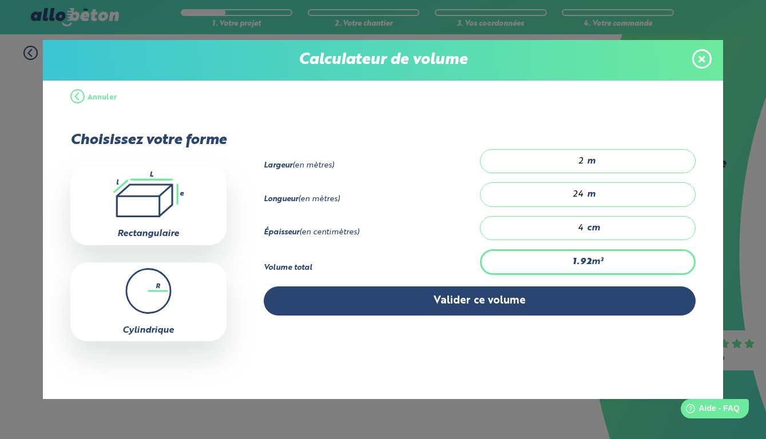
type input "0"
type input "0.96"
type input "1"
type input "0"
type input "1.44"
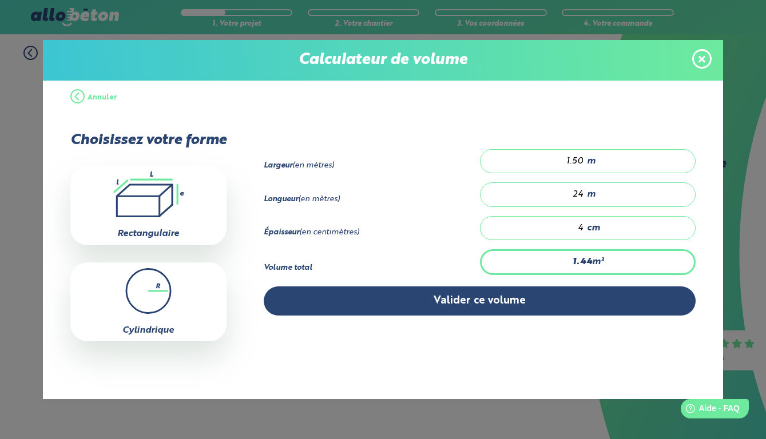
type input "1.50"
click at [543, 336] on div "Largeur (en mètres) 1.50 m Longueur (en mètres) 24 m Épaisseur (en centimètres)…" at bounding box center [461, 237] width 470 height 244
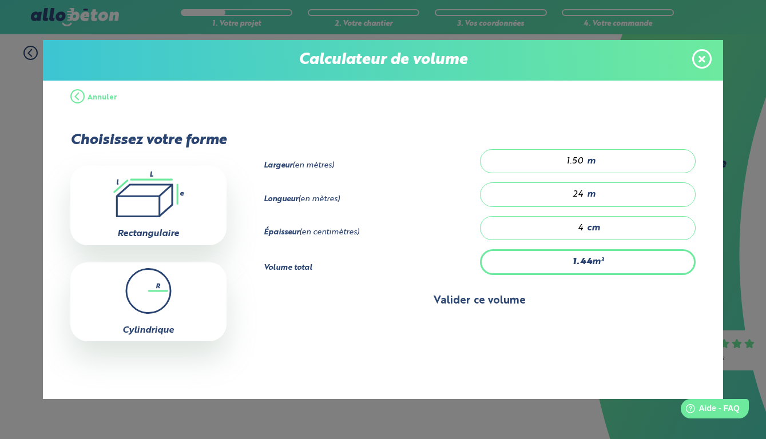
click at [536, 308] on button "Valider ce volume" at bounding box center [480, 301] width 432 height 29
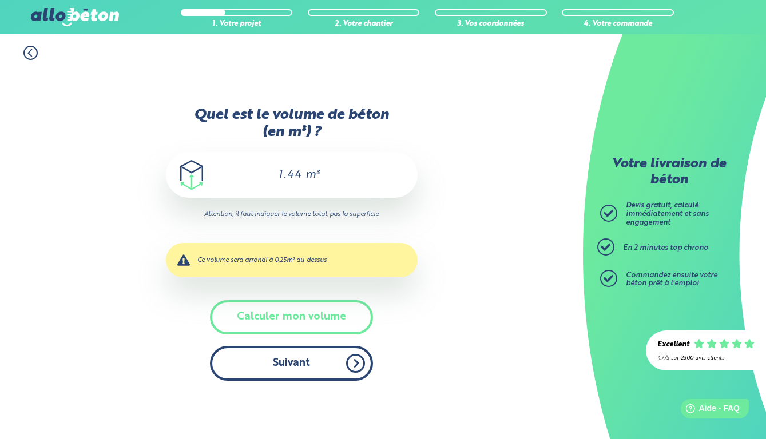
click at [286, 361] on button "Suivant" at bounding box center [291, 363] width 163 height 35
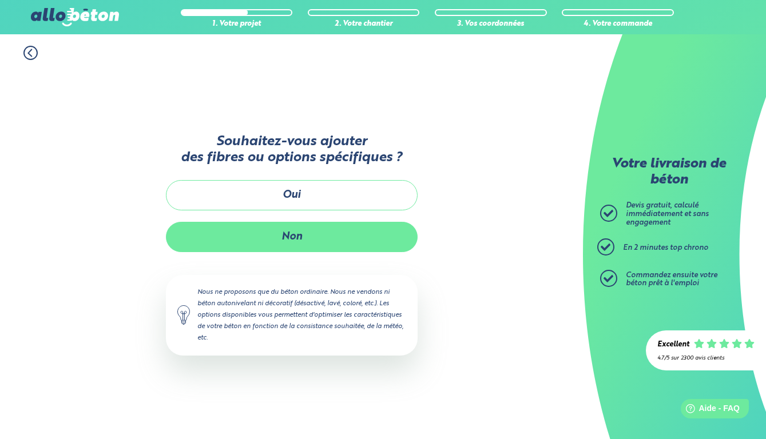
click at [289, 233] on button "Non" at bounding box center [292, 237] width 252 height 30
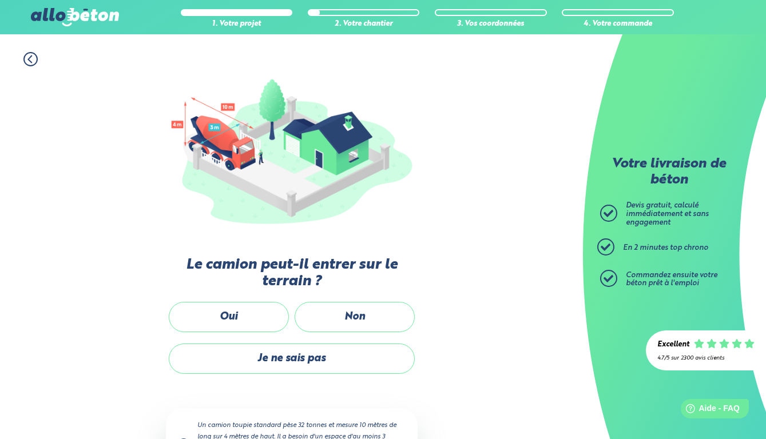
scroll to position [96, 0]
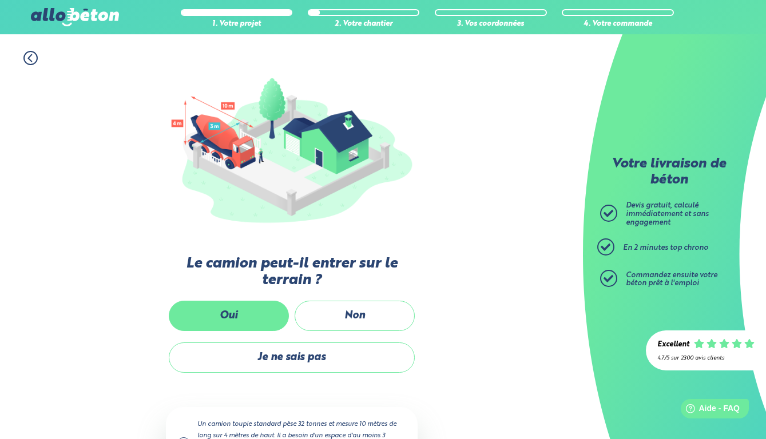
click at [222, 317] on label "Oui" at bounding box center [229, 316] width 120 height 30
click at [0, 0] on input "Oui" at bounding box center [0, 0] width 0 height 0
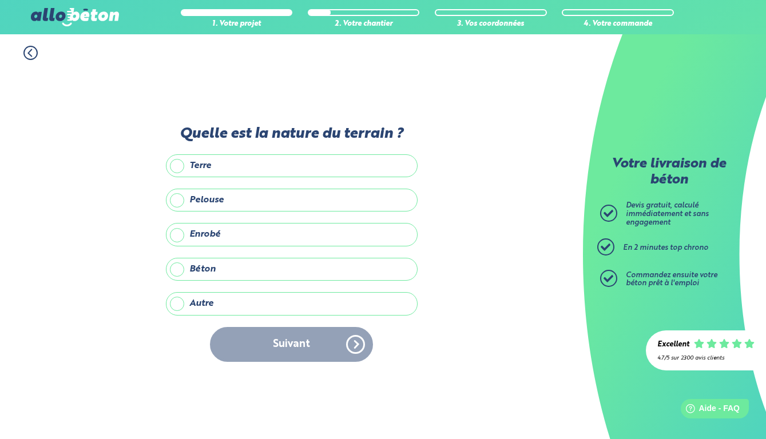
click at [236, 308] on label "Autre" at bounding box center [292, 303] width 252 height 23
click at [0, 0] on input "Autre" at bounding box center [0, 0] width 0 height 0
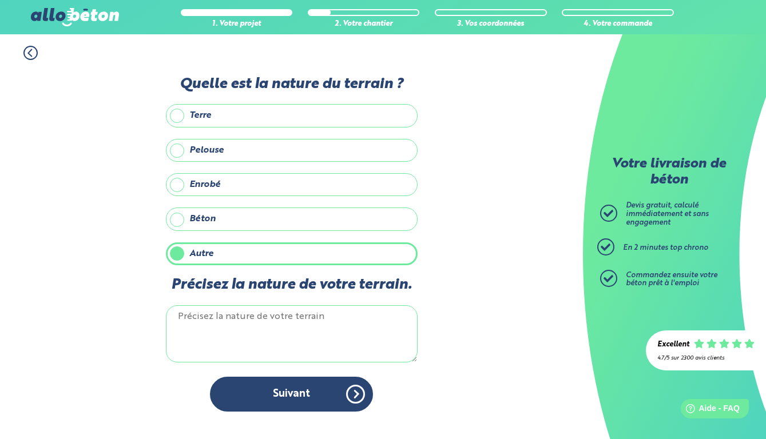
click at [258, 336] on textarea "Précisez la nature de votre terrain." at bounding box center [292, 333] width 252 height 57
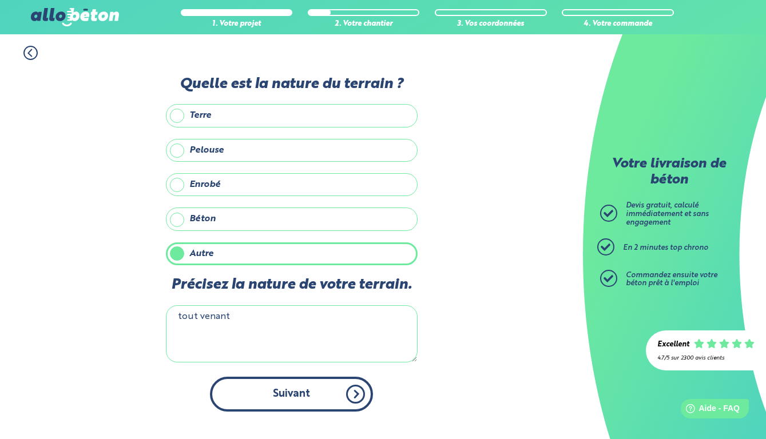
type textarea "tout venant"
click at [275, 404] on button "Suivant" at bounding box center [291, 394] width 163 height 35
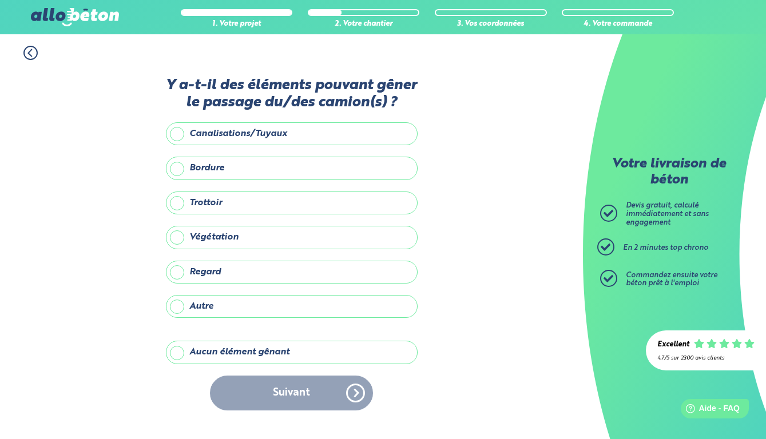
click at [249, 364] on label "Aucun élément gênant" at bounding box center [292, 352] width 252 height 23
click at [0, 0] on input "Aucun élément gênant" at bounding box center [0, 0] width 0 height 0
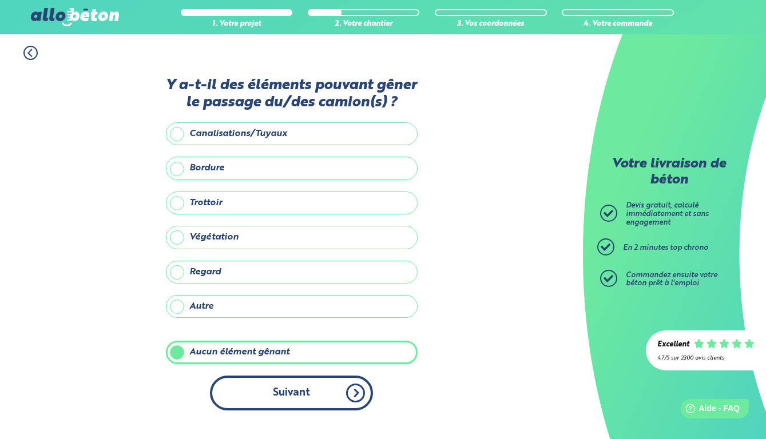
click at [298, 409] on button "Suivant" at bounding box center [291, 393] width 163 height 35
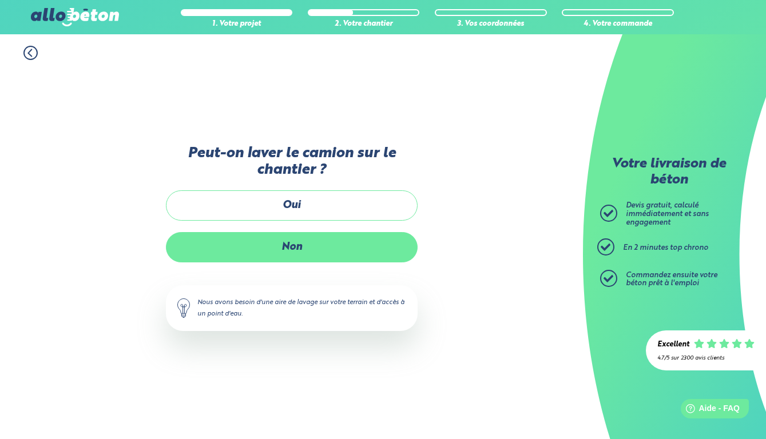
click at [305, 252] on label "Non" at bounding box center [292, 247] width 252 height 30
click at [0, 0] on input "Non" at bounding box center [0, 0] width 0 height 0
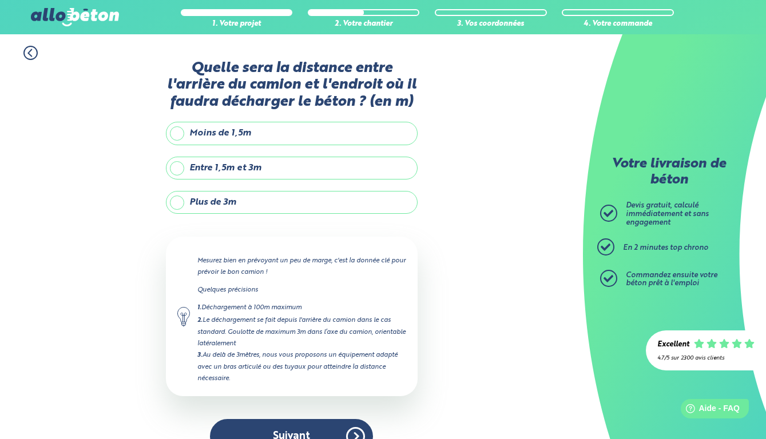
click at [279, 180] on label "Entre 1,5m et 3m" at bounding box center [292, 168] width 252 height 23
click at [0, 0] on input "Entre 1,5m et 3m" at bounding box center [0, 0] width 0 height 0
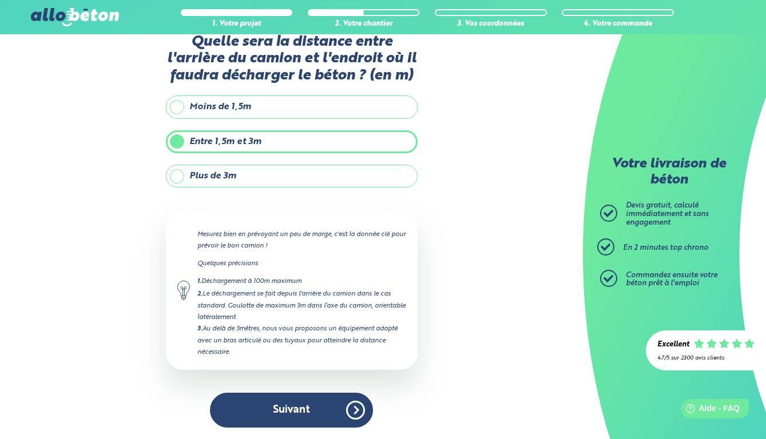
scroll to position [38, 0]
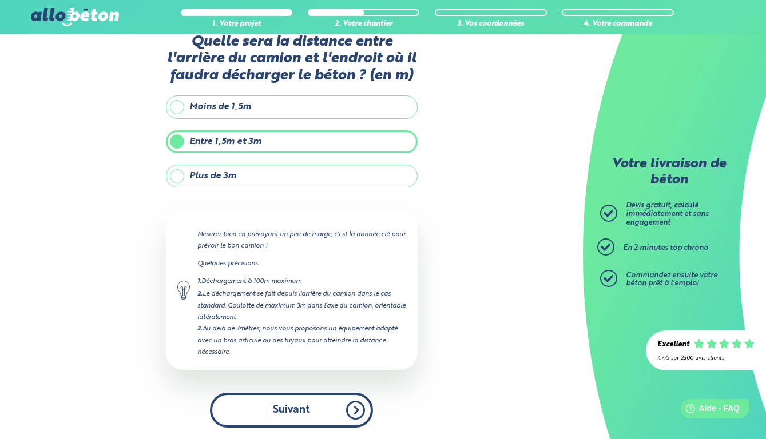
click at [316, 400] on button "Suivant" at bounding box center [291, 410] width 163 height 35
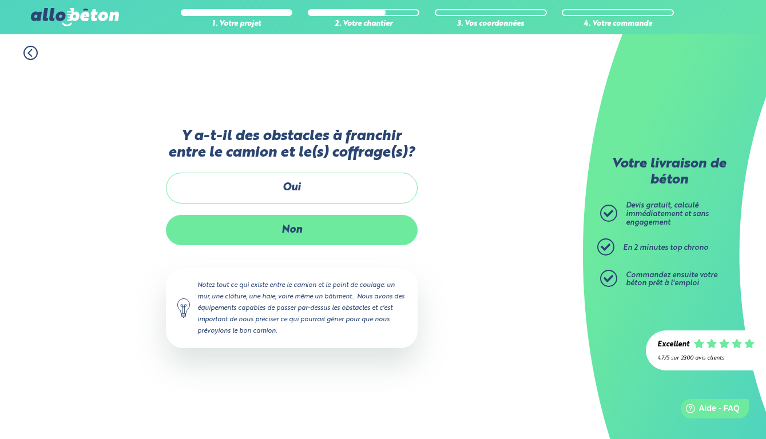
click at [295, 237] on label "Non" at bounding box center [292, 230] width 252 height 30
click at [0, 0] on input "Non" at bounding box center [0, 0] width 0 height 0
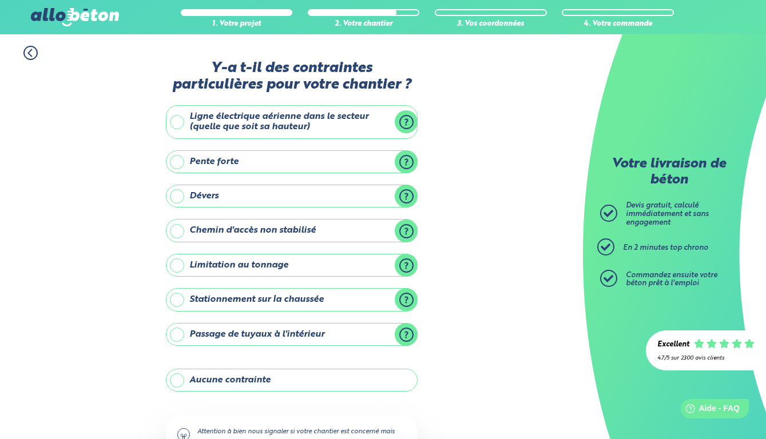
click at [281, 369] on label "Aucune contrainte" at bounding box center [292, 380] width 252 height 23
click at [0, 0] on input "Aucune contrainte" at bounding box center [0, 0] width 0 height 0
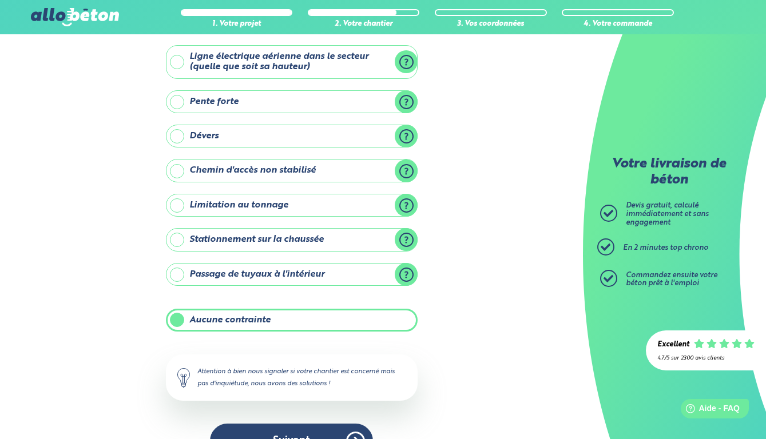
click at [283, 377] on div "Attention à bien nous signaler si votre chantier est concerné mais pas d'inquié…" at bounding box center [292, 378] width 252 height 46
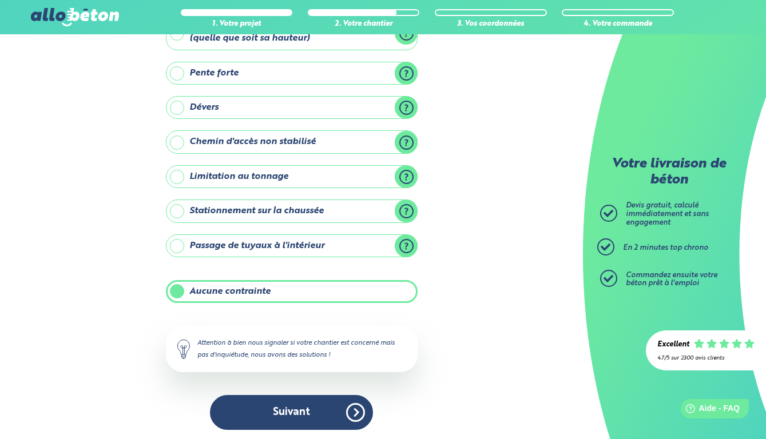
scroll to position [87, 0]
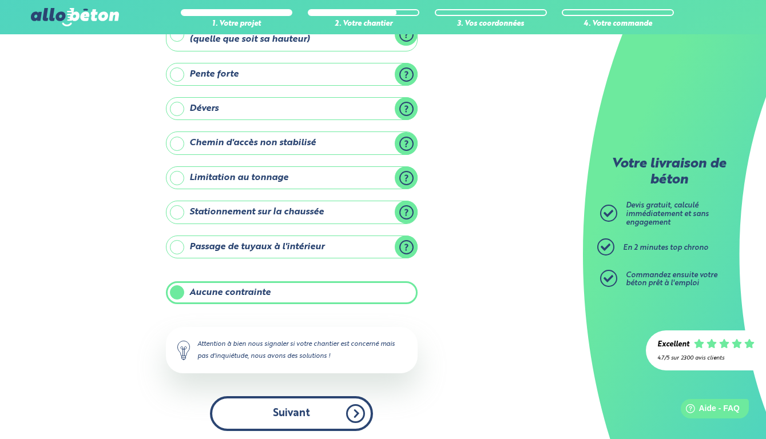
click at [281, 403] on button "Suivant" at bounding box center [291, 413] width 163 height 35
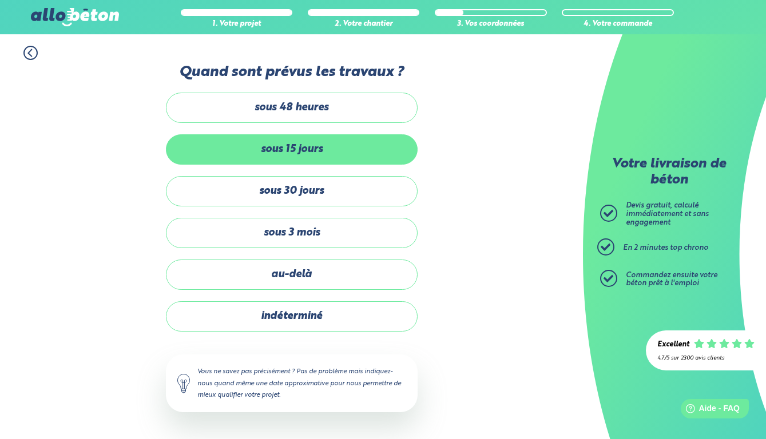
click at [290, 152] on label "sous 15 jours" at bounding box center [292, 149] width 252 height 30
click at [0, 0] on input "sous 15 jours" at bounding box center [0, 0] width 0 height 0
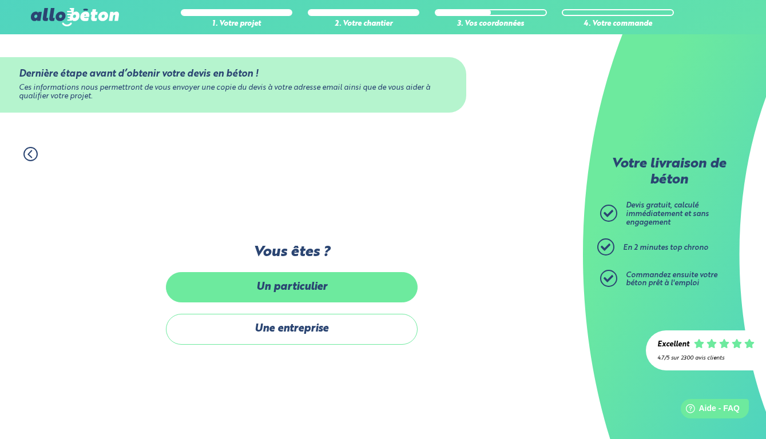
click at [286, 284] on label "Un particulier" at bounding box center [292, 287] width 252 height 30
click at [0, 0] on input "Un particulier" at bounding box center [0, 0] width 0 height 0
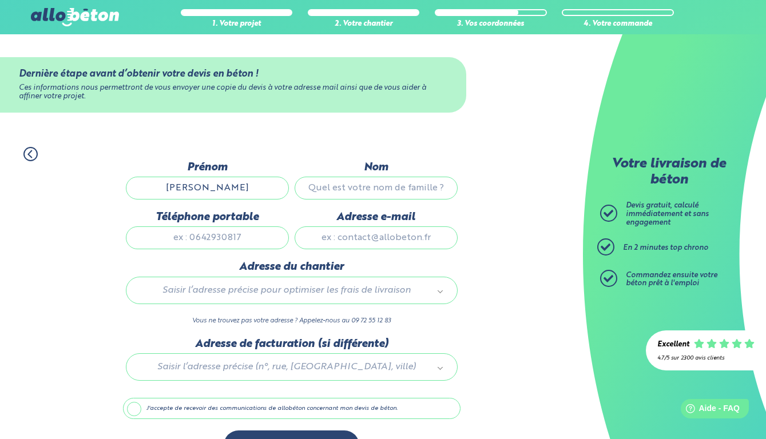
type input "cedric"
type input "toureille"
type input "0664092729"
type input "ced.t@hotmail.com"
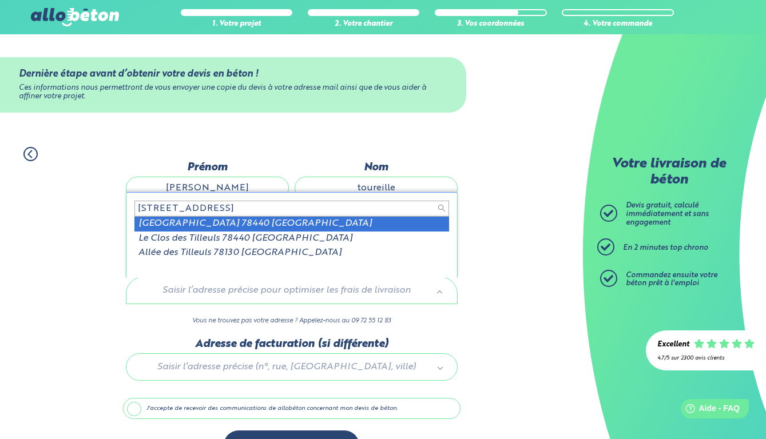
type input "22 rue des tilleuls 78440"
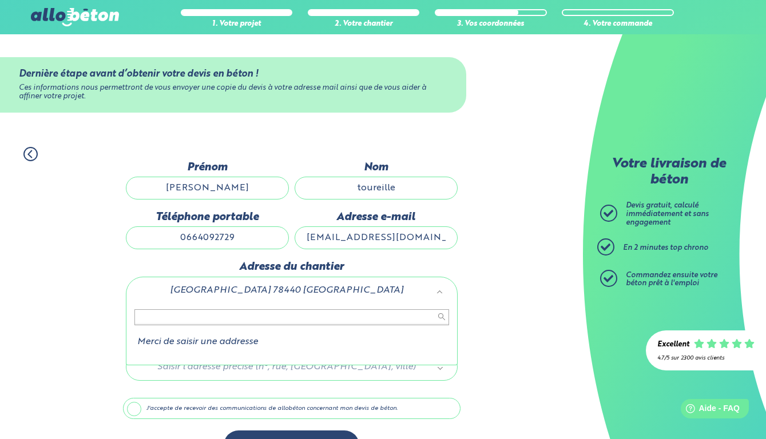
click at [262, 304] on div "Merci de saisir une addresse" at bounding box center [292, 335] width 332 height 62
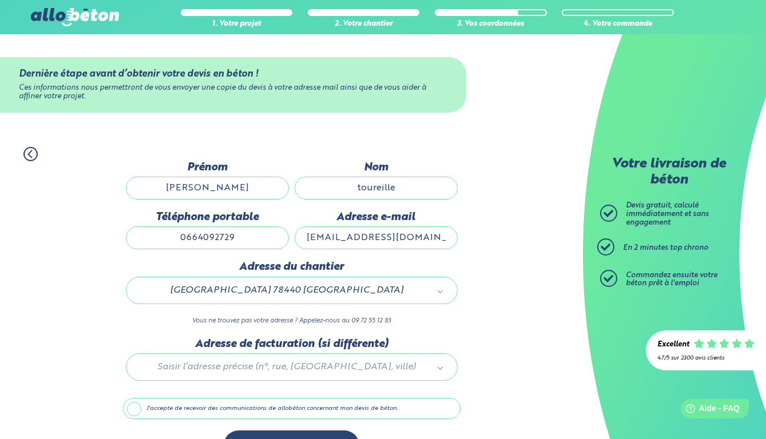
click at [242, 370] on div at bounding box center [291, 365] width 337 height 54
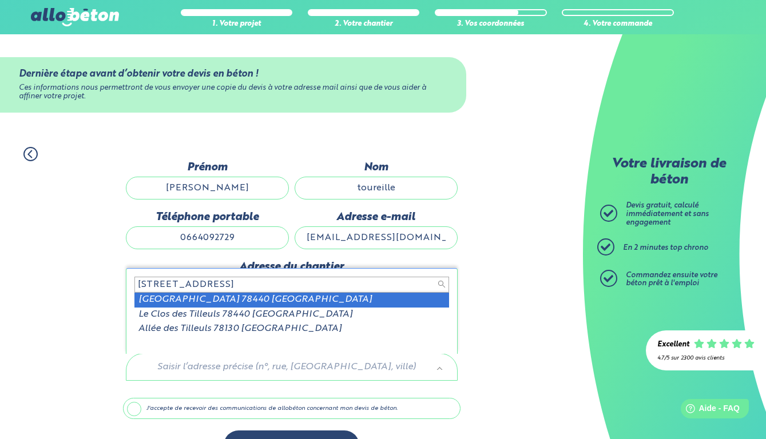
type input "22 rue des tilleuls 78440"
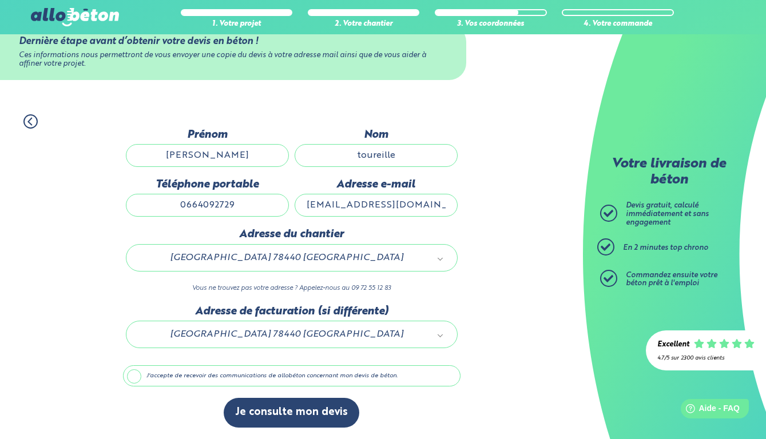
scroll to position [33, 0]
click at [138, 375] on label "J'accepte de recevoir des communications de allobéton concernant mon devis de b…" at bounding box center [291, 376] width 337 height 22
click at [0, 0] on input "J'accepte de recevoir des communications de allobéton concernant mon devis de b…" at bounding box center [0, 0] width 0 height 0
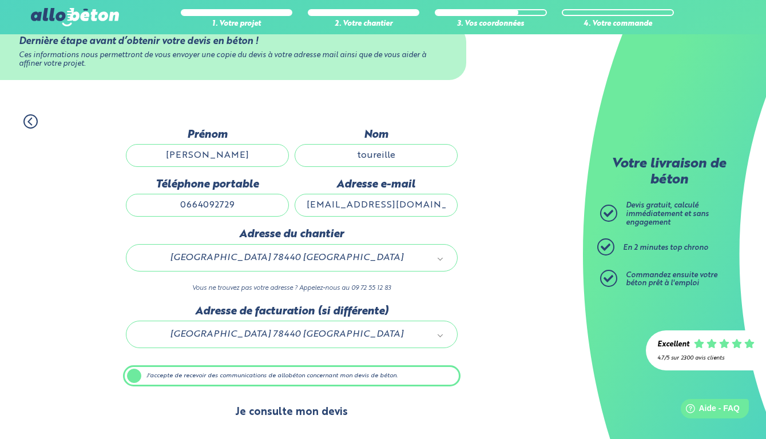
click at [321, 405] on button "Je consulte mon devis" at bounding box center [292, 412] width 136 height 29
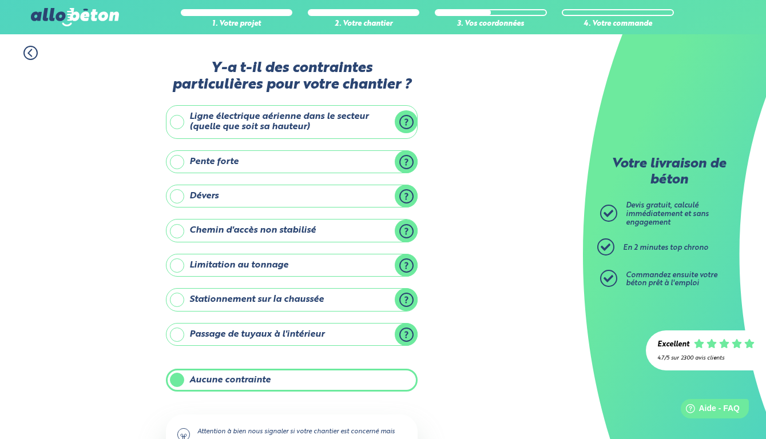
scroll to position [87, 0]
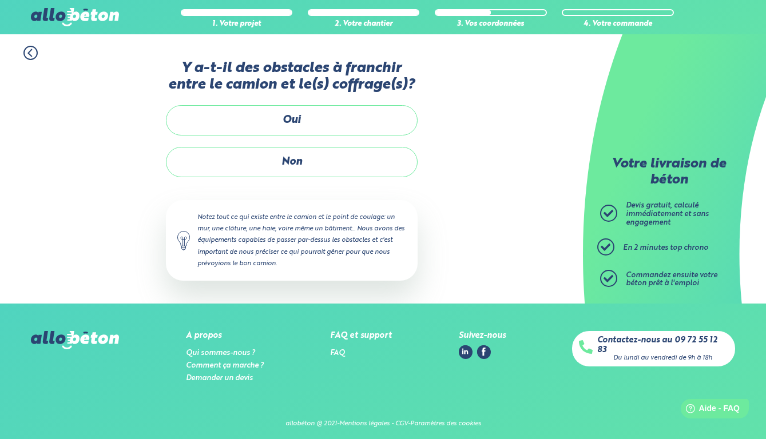
scroll to position [19, 0]
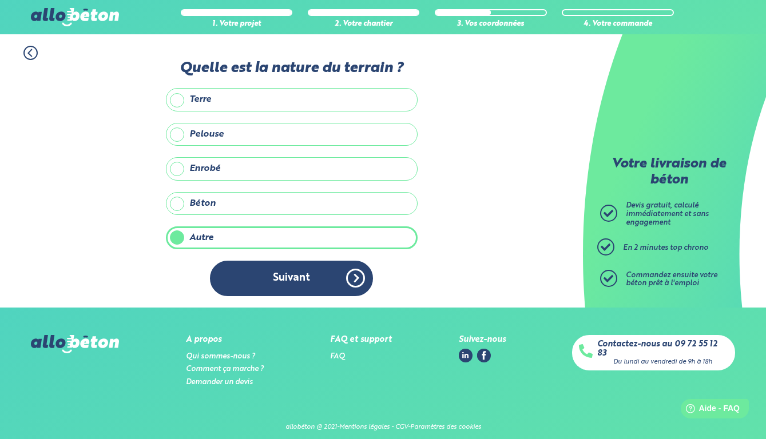
scroll to position [7, 0]
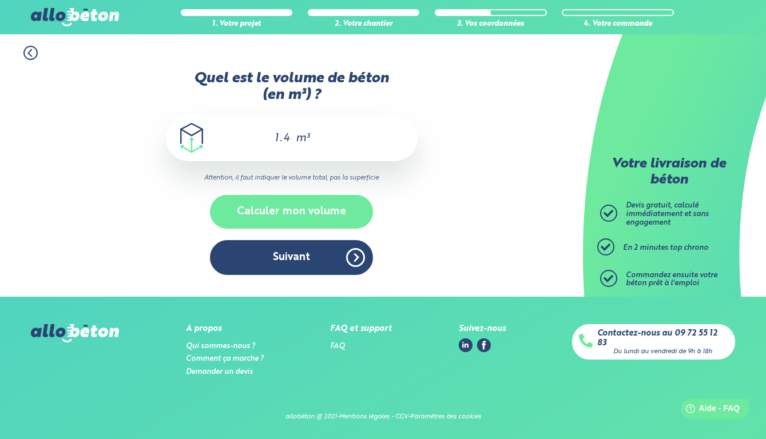
click at [309, 197] on button "Calculer mon volume" at bounding box center [291, 212] width 163 height 34
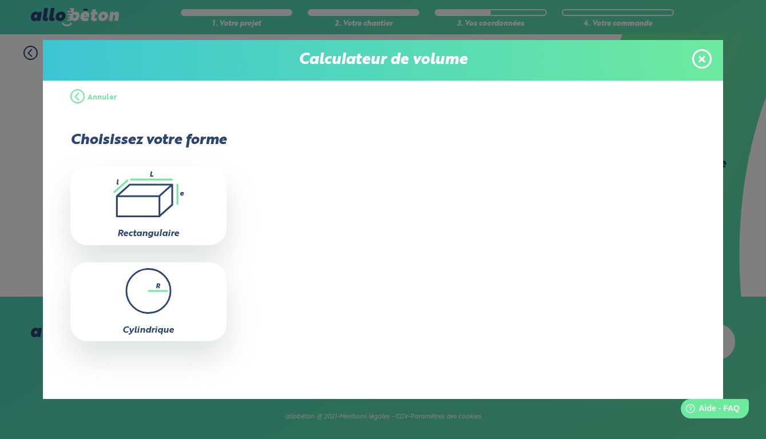
click at [178, 198] on icon ".icon-calc-rectanglea{fill:none;stroke-linecap:round;stroke-width:3px;stroke:#6…" at bounding box center [148, 195] width 145 height 46
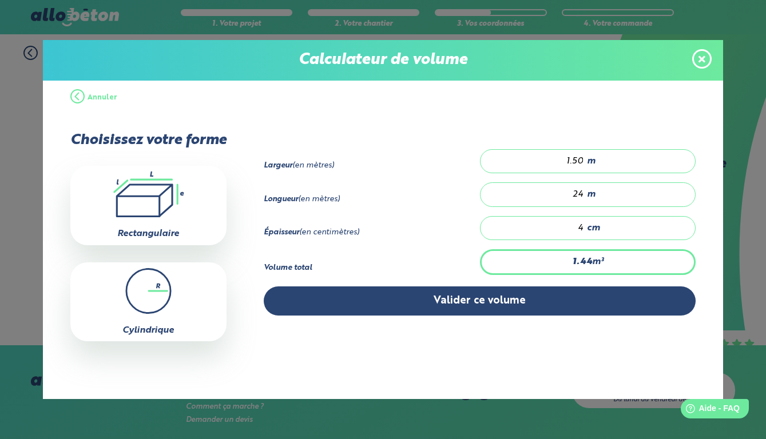
click at [584, 163] on input "1.50" at bounding box center [538, 161] width 92 height 11
type input "0.96"
type input "1.0"
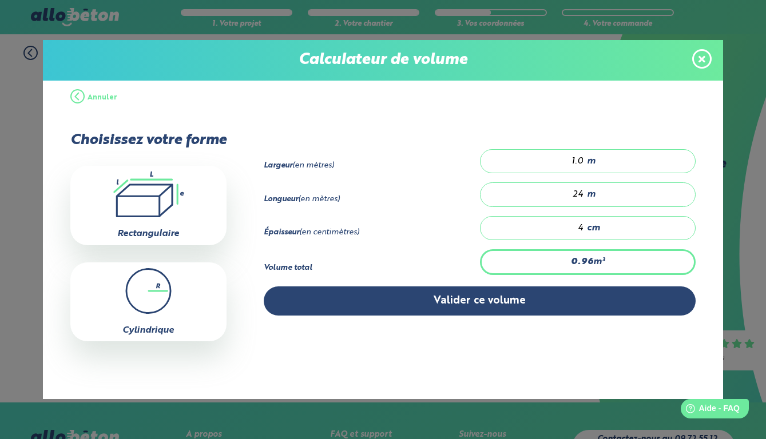
type input "1.344"
type input "1.40"
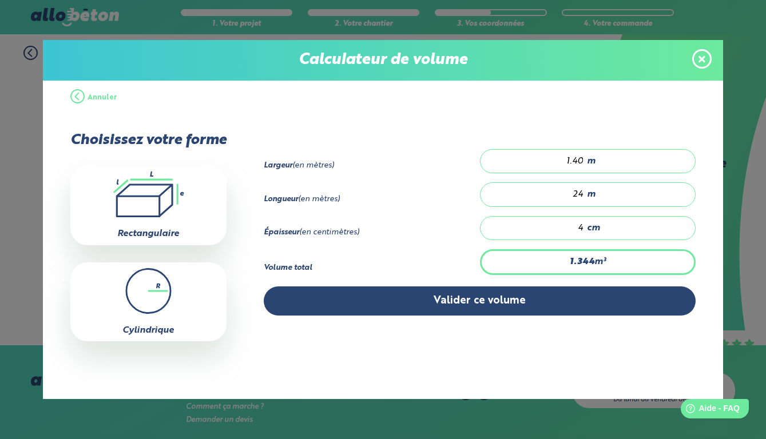
click at [573, 156] on input "1.40" at bounding box center [538, 161] width 92 height 11
type input "0.96"
type input "1"
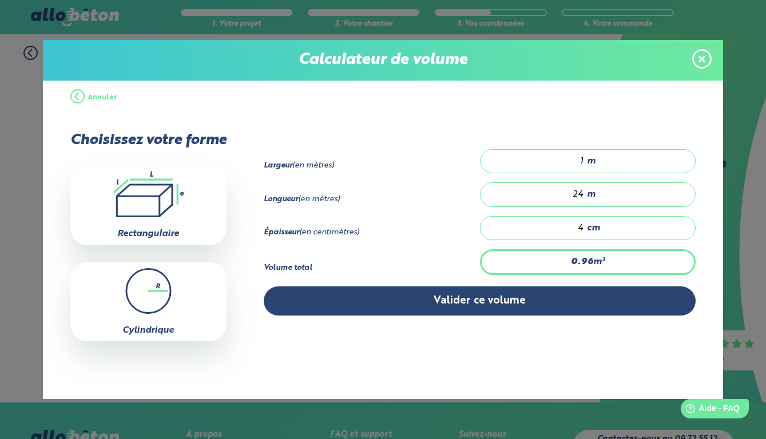
type input "0"
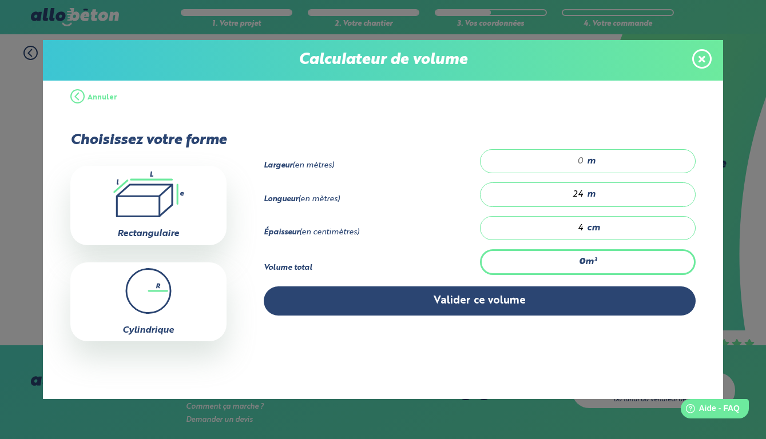
type input "8.64"
type input "9"
type input "86.4"
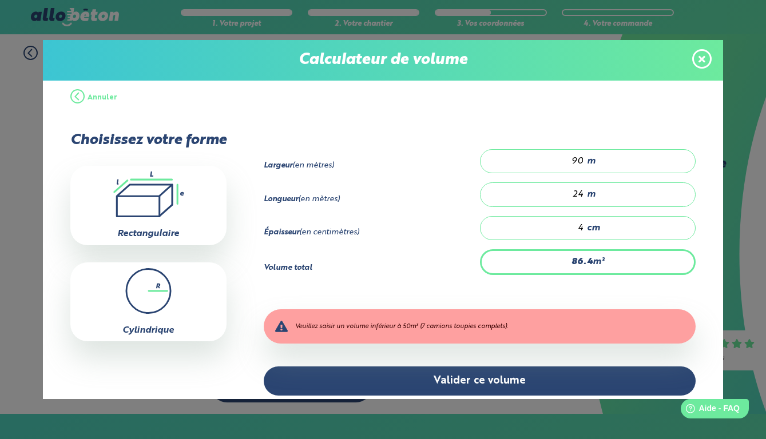
type input "90"
click at [592, 202] on div "24 m" at bounding box center [588, 194] width 216 height 24
click at [584, 200] on input "24" at bounding box center [538, 194] width 92 height 11
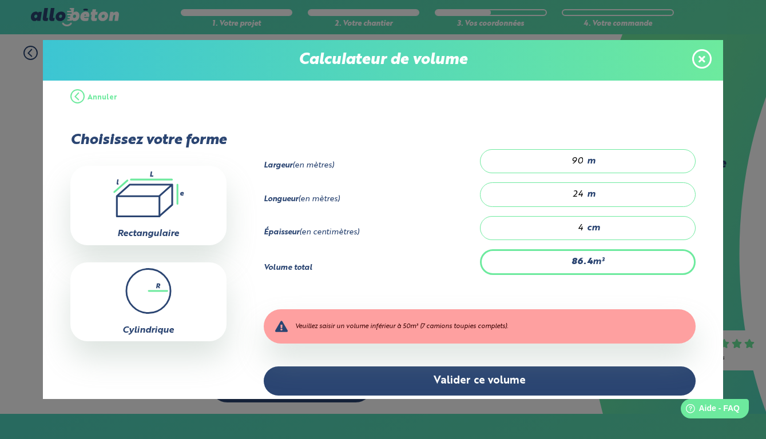
type input "3.6"
type input "1"
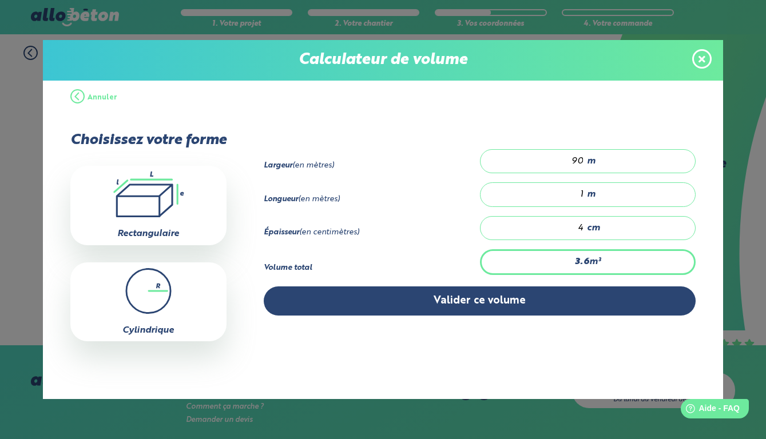
type input "43.2"
type input "12"
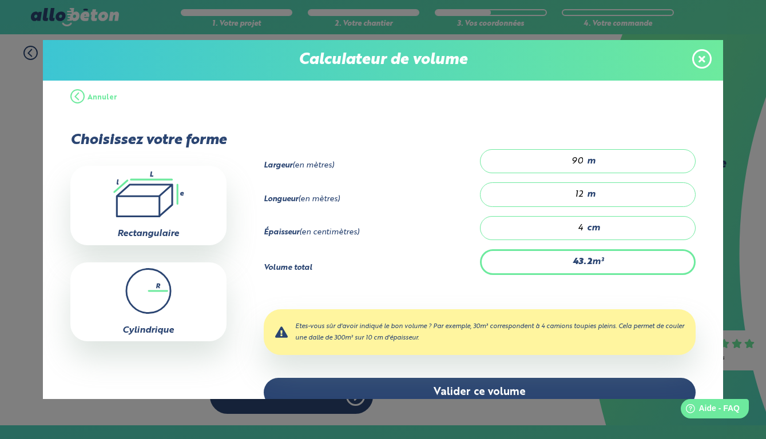
type input "3.6"
type input "1"
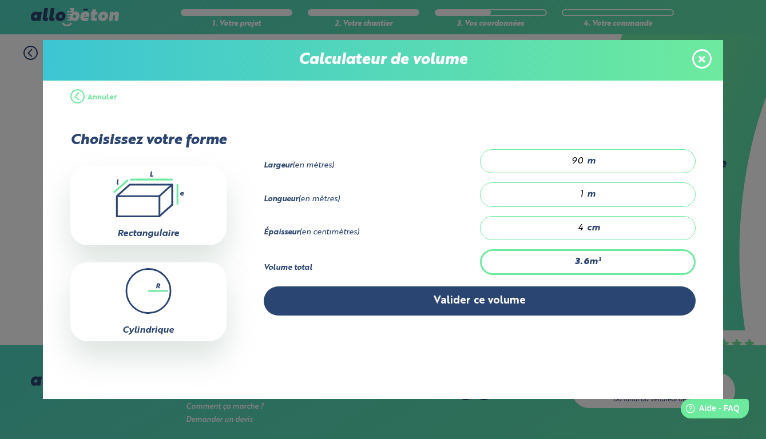
type input "46.8"
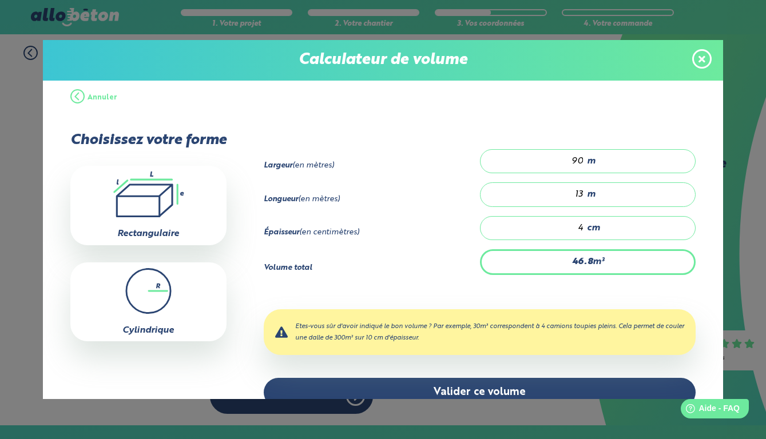
type input "13"
click at [584, 160] on input "90" at bounding box center [538, 161] width 92 height 11
type input "4.68"
type input "9.0"
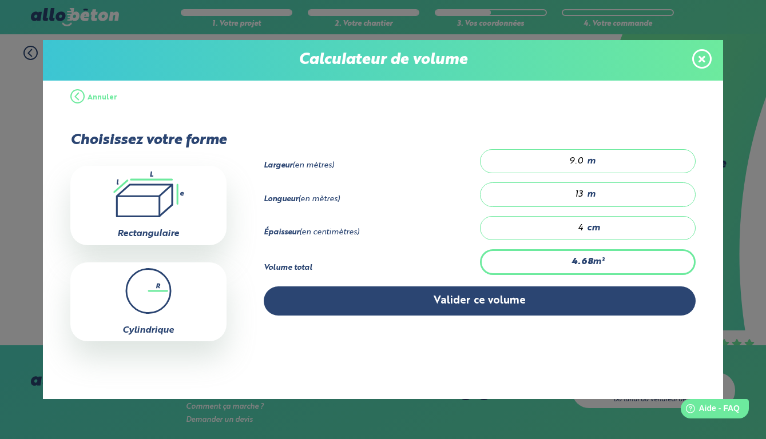
type input "46.8"
type input "90"
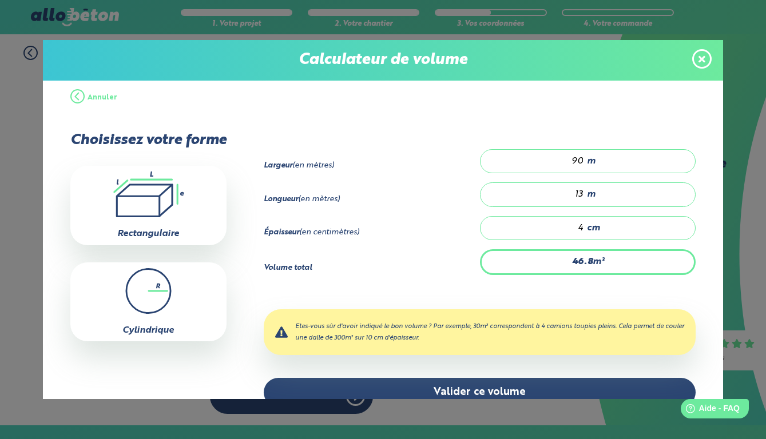
type input "0"
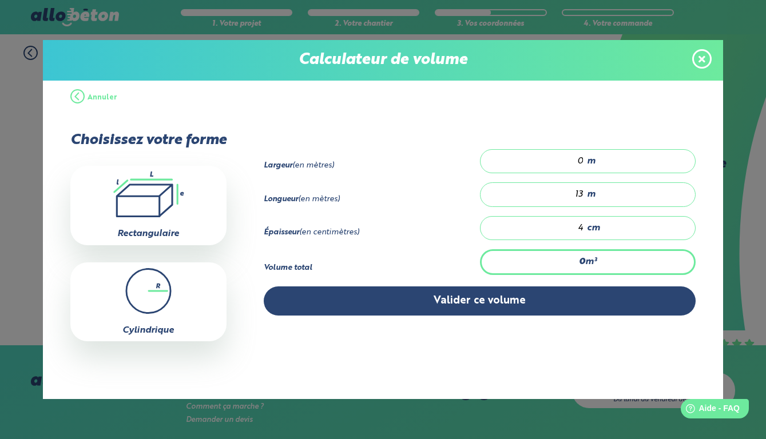
click at [584, 162] on input "0" at bounding box center [538, 161] width 92 height 11
type input "0.468"
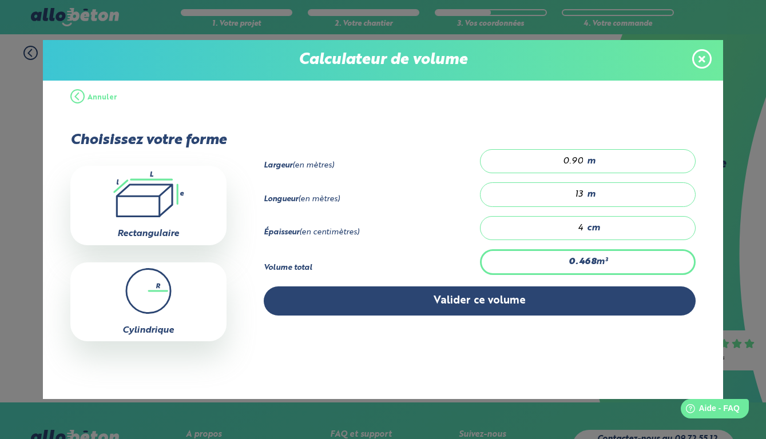
type input "0.9"
type input "0"
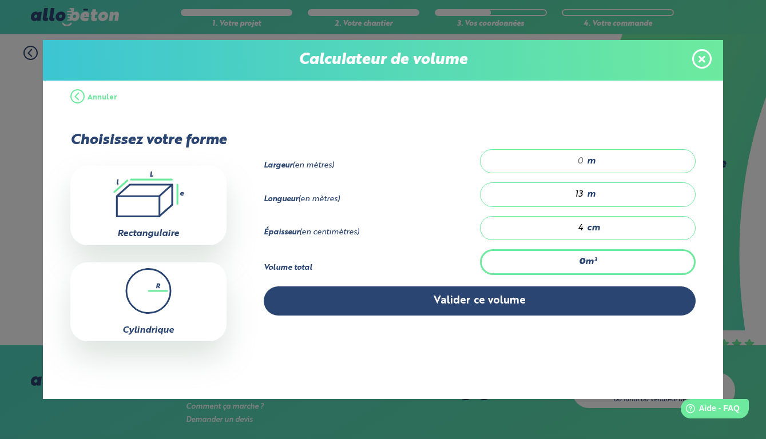
type input "0"
type input "0.052"
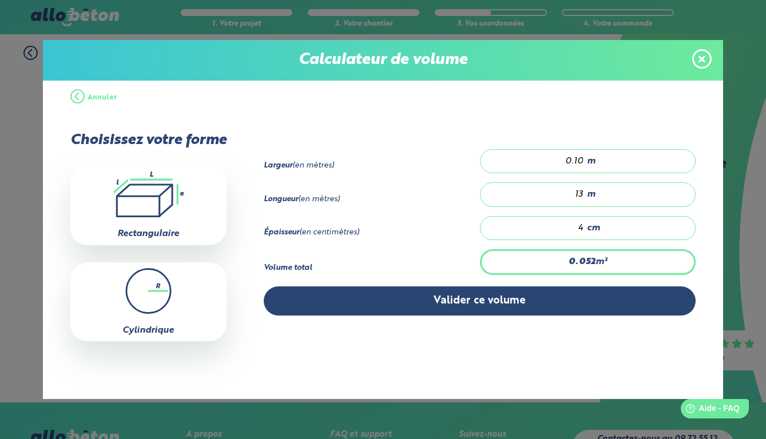
type input "0.1"
type input "0"
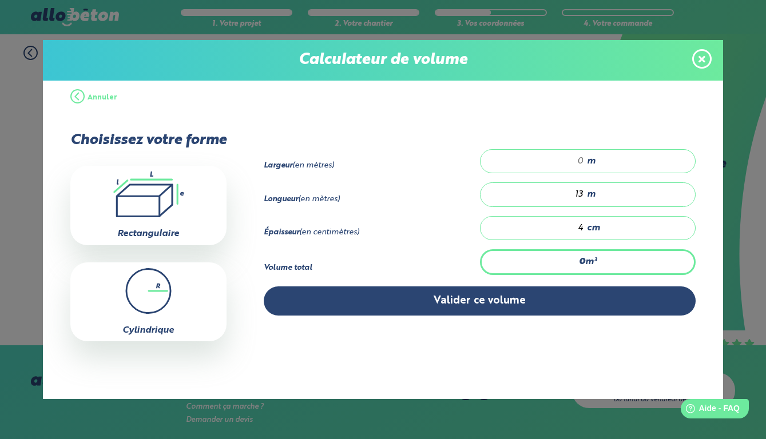
type input "0"
type input "0.52"
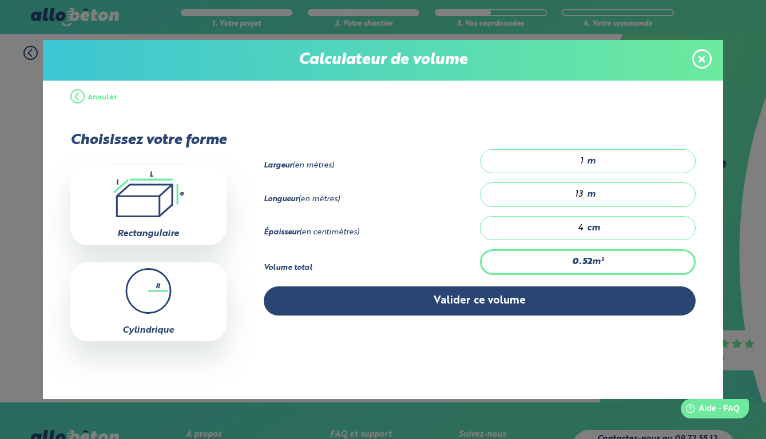
type input "1"
click at [584, 195] on input "13" at bounding box center [538, 194] width 92 height 11
type input "0.24"
type input "6"
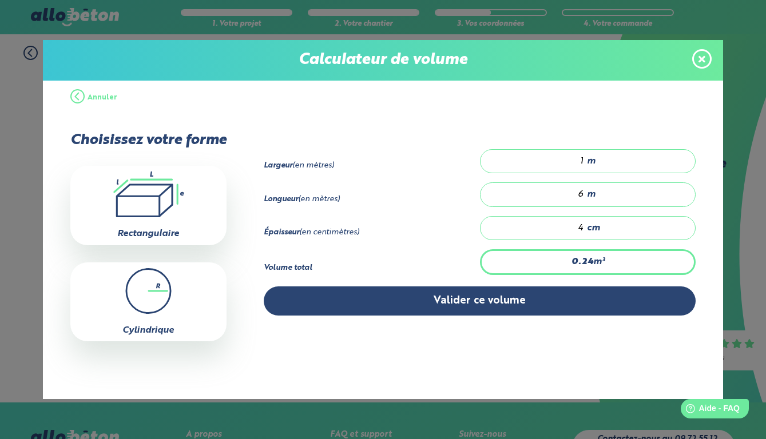
click at [584, 156] on input "1" at bounding box center [538, 161] width 92 height 11
click at [584, 200] on input "6" at bounding box center [538, 194] width 92 height 11
click at [584, 196] on input "6" at bounding box center [538, 194] width 92 height 11
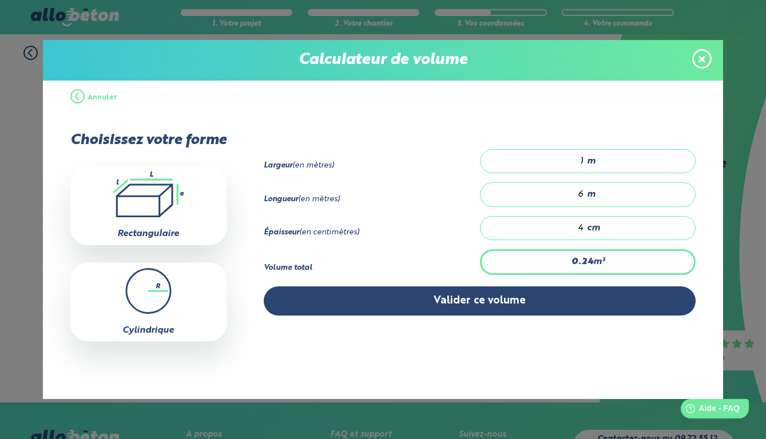
type input "0.36"
type input "9"
click at [558, 338] on div "Largeur (en mètres) 1 m Longueur (en mètres) 9 m Épaisseur (en centimètres) 4" at bounding box center [461, 237] width 470 height 244
click at [584, 197] on input "9" at bounding box center [538, 194] width 92 height 11
type input "0"
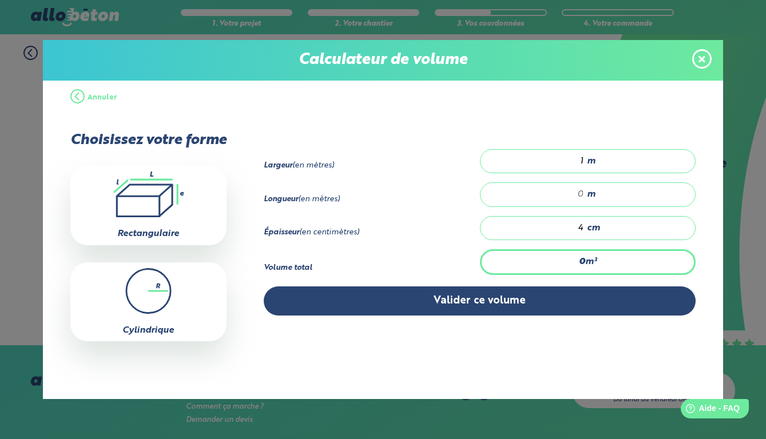
type input "0.04"
type input "1"
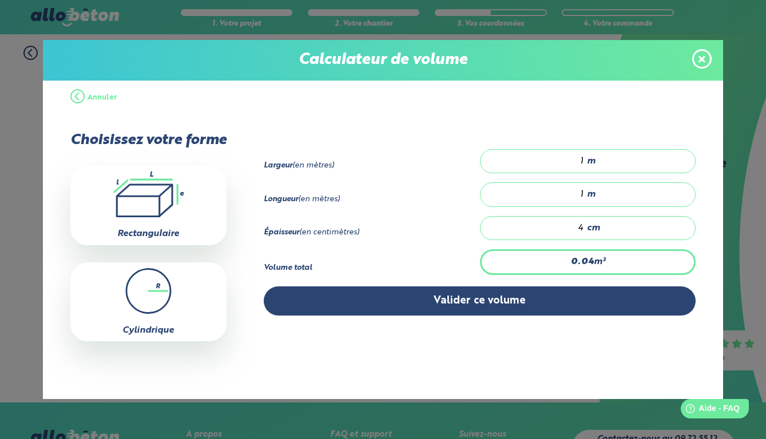
type input "0.4"
type input "10"
type input "0.04"
type input "1"
type input "0"
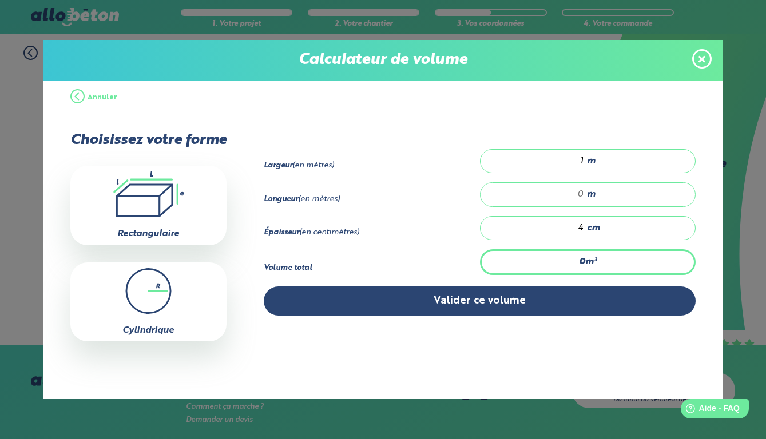
type input "0.36"
type input "9"
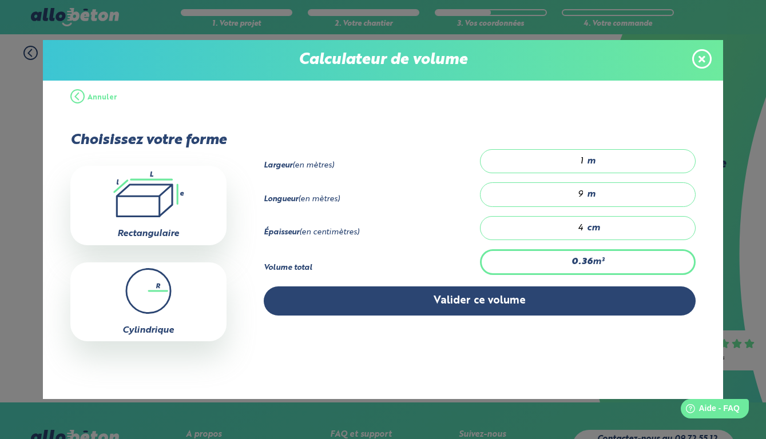
click at [584, 200] on input "9" at bounding box center [538, 194] width 92 height 11
type input "0.24"
type input "6"
type input "0"
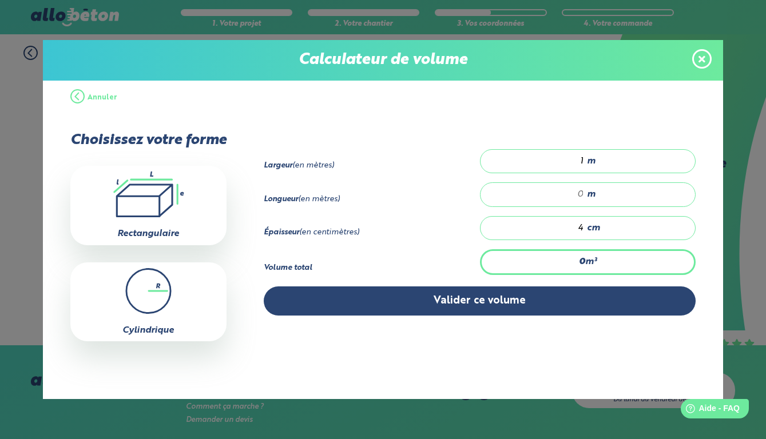
type input "0.04"
type input "1"
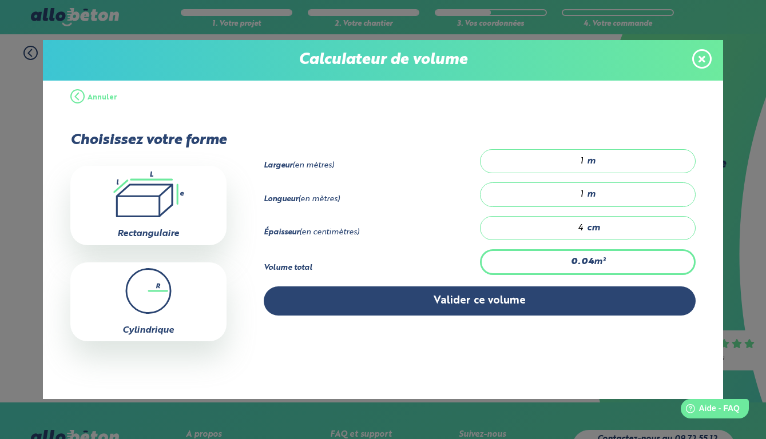
type input "0.6"
type input "15"
type input "0.04"
type input "1"
type input "0.48"
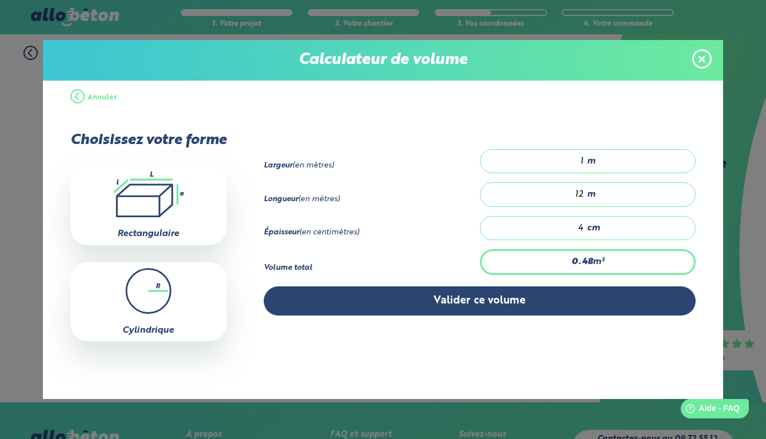
type input "12"
click at [703, 61] on icon at bounding box center [701, 58] width 7 height 7
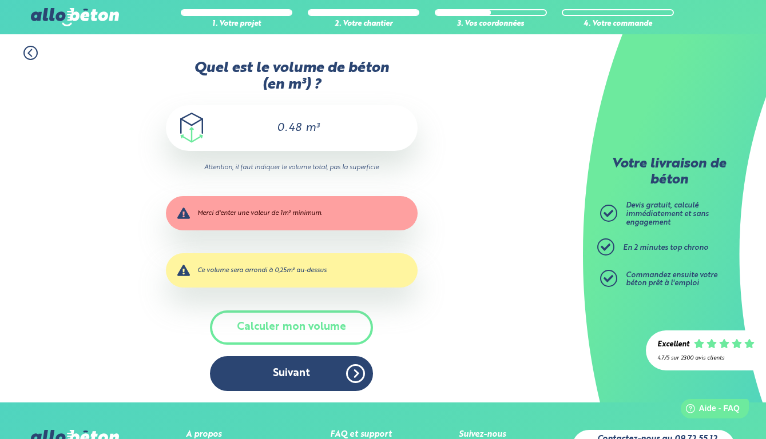
click at [288, 125] on input "0.48" at bounding box center [283, 128] width 38 height 14
click at [285, 129] on input "0.48" at bounding box center [283, 128] width 38 height 14
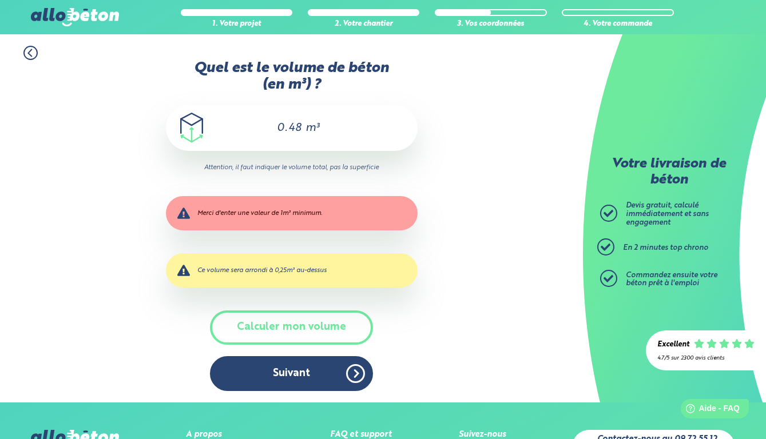
click at [285, 129] on input "0.48" at bounding box center [283, 128] width 38 height 14
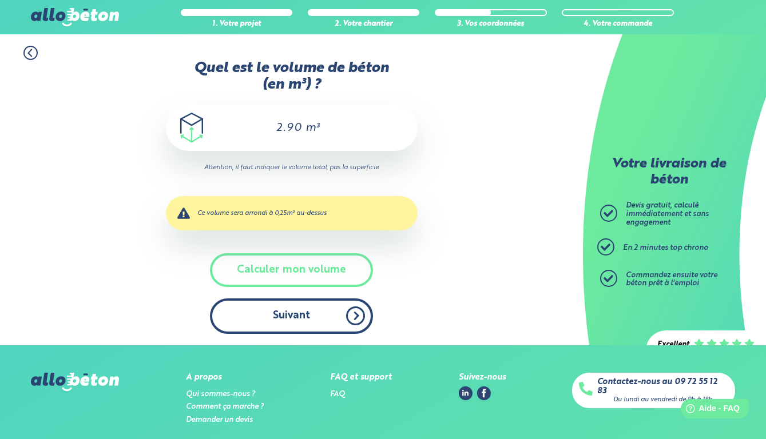
type input "2.90"
click at [289, 319] on button "Suivant" at bounding box center [291, 316] width 163 height 35
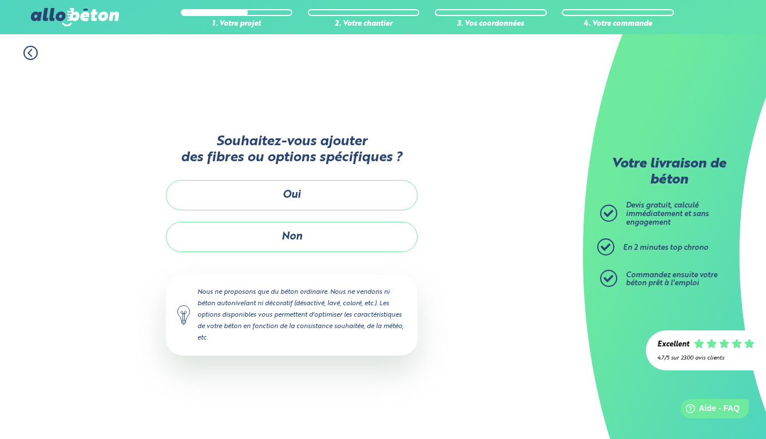
click at [299, 216] on div "Souhaitez-vous ajouter des fibres ou options spécifiques ? Oui Non Nous ne prop…" at bounding box center [292, 249] width 252 height 257
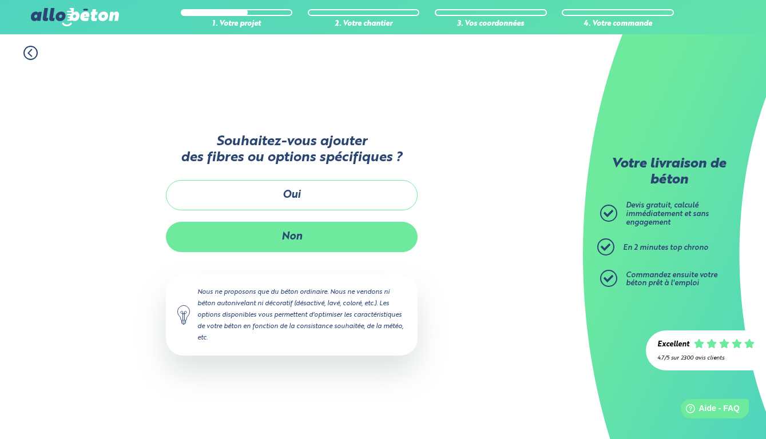
click at [296, 228] on button "Non" at bounding box center [292, 237] width 252 height 30
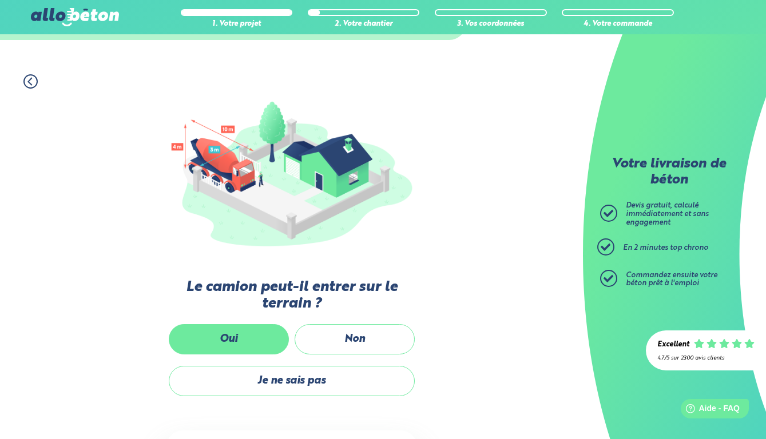
scroll to position [75, 0]
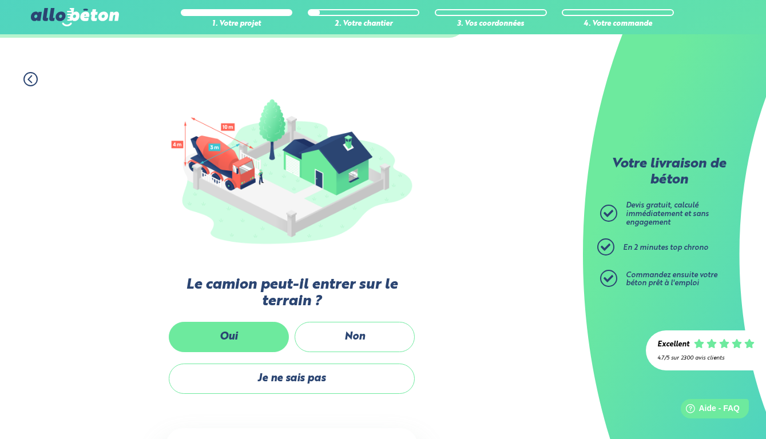
click at [260, 332] on label "Oui" at bounding box center [229, 337] width 120 height 30
click at [0, 0] on input "Oui" at bounding box center [0, 0] width 0 height 0
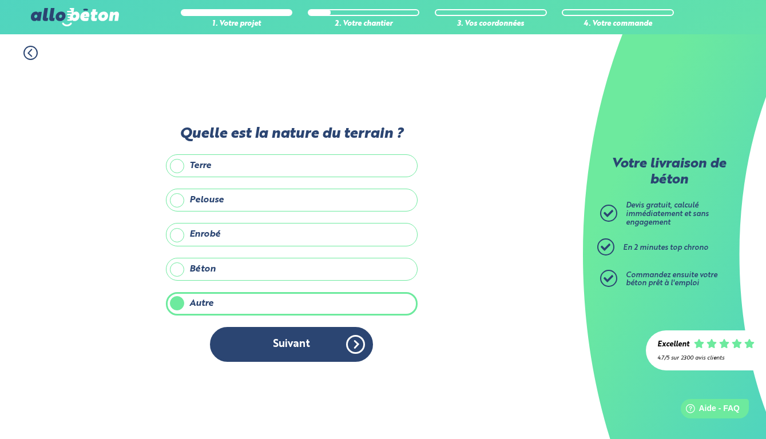
click at [276, 362] on div "Quelle est la nature du terrain ? Terre Pelouse Enrobé Béton Autre Précisez la …" at bounding box center [292, 250] width 252 height 248
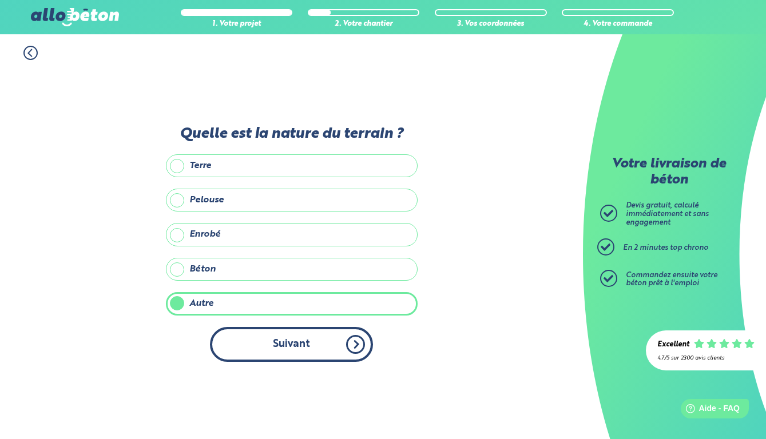
click at [276, 356] on button "Suivant" at bounding box center [291, 344] width 163 height 35
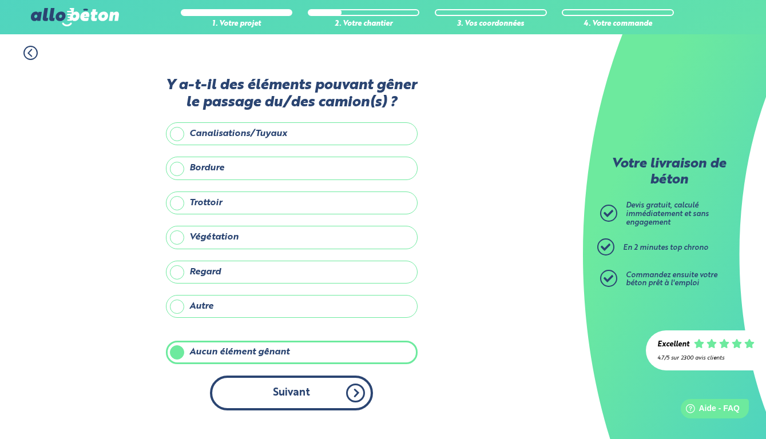
click at [253, 383] on button "Suivant" at bounding box center [291, 393] width 163 height 35
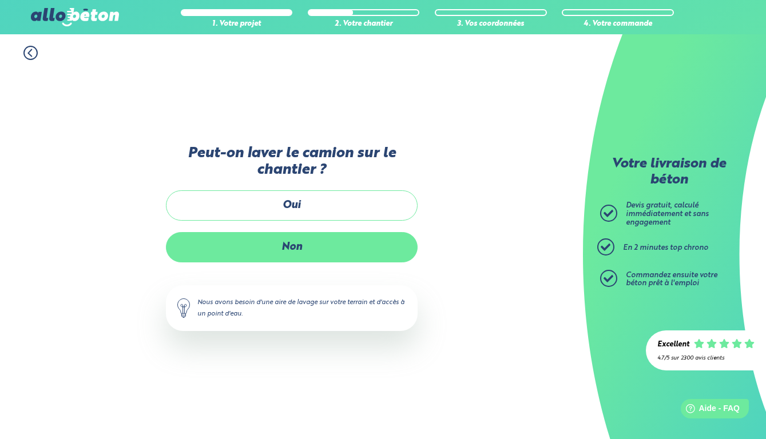
click at [293, 253] on label "Non" at bounding box center [292, 247] width 252 height 30
click at [0, 0] on input "Non" at bounding box center [0, 0] width 0 height 0
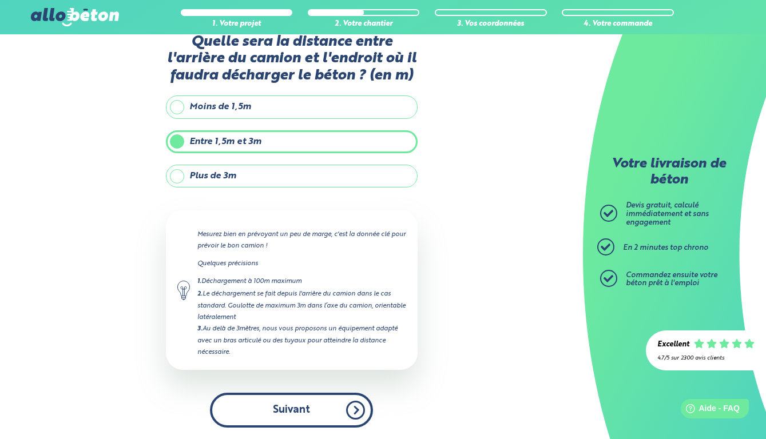
scroll to position [38, 0]
click at [297, 401] on button "Suivant" at bounding box center [291, 410] width 163 height 35
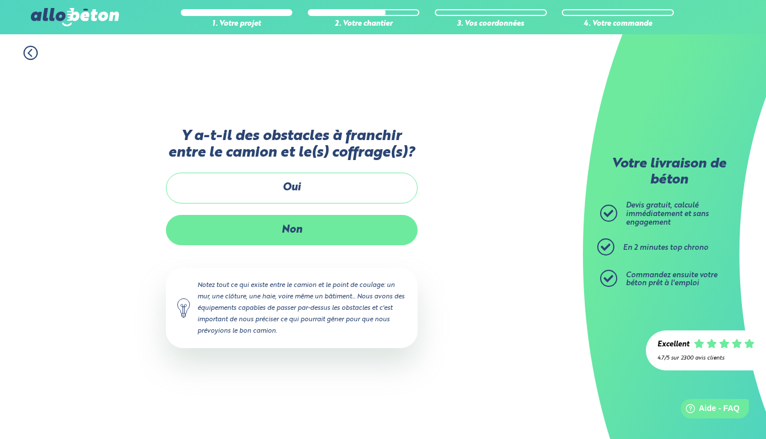
click at [248, 230] on label "Non" at bounding box center [292, 230] width 252 height 30
click at [0, 0] on input "Non" at bounding box center [0, 0] width 0 height 0
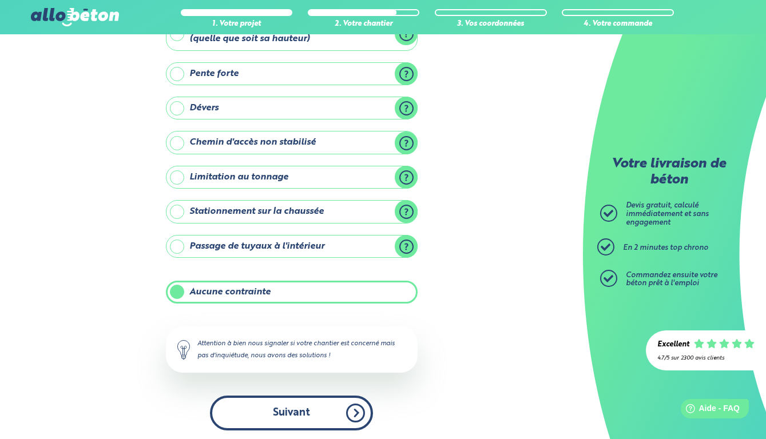
scroll to position [87, 0]
click at [296, 407] on button "Suivant" at bounding box center [291, 413] width 163 height 35
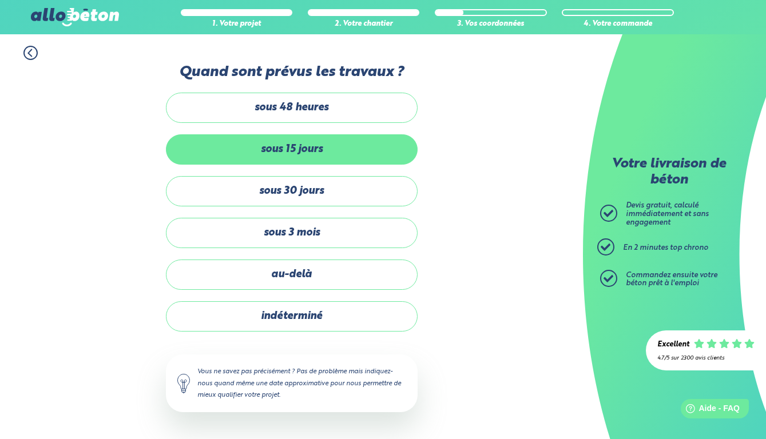
click at [279, 146] on label "sous 15 jours" at bounding box center [292, 149] width 252 height 30
click at [0, 0] on input "sous 15 jours" at bounding box center [0, 0] width 0 height 0
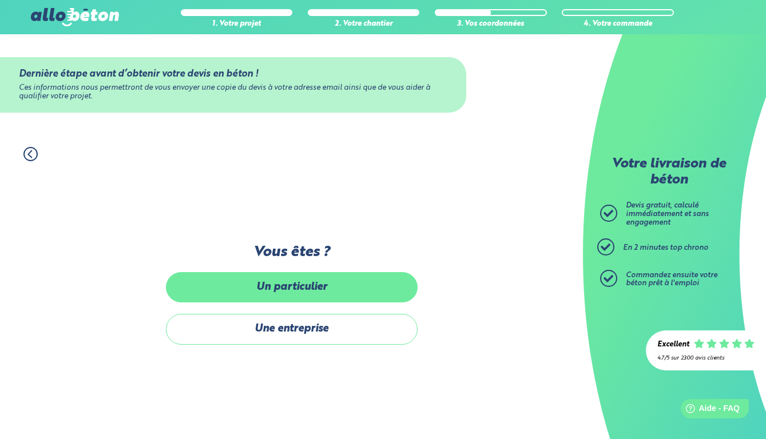
click at [266, 290] on label "Un particulier" at bounding box center [292, 287] width 252 height 30
click at [0, 0] on input "Un particulier" at bounding box center [0, 0] width 0 height 0
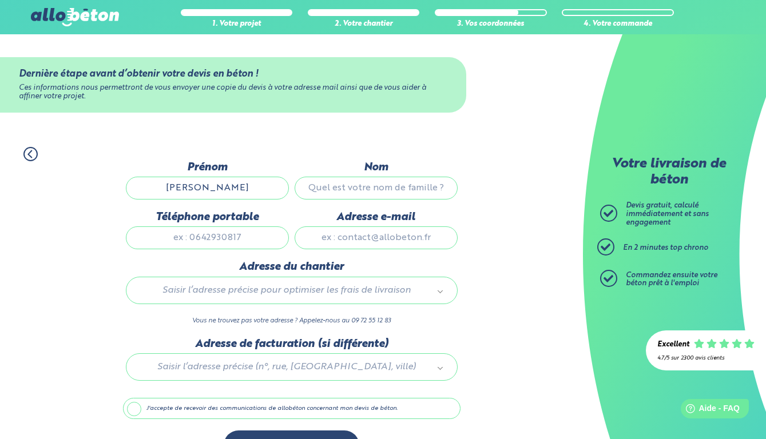
type input "cedric"
type input "toureille"
type input "0664092729"
type input "ced.t@hotmail.com"
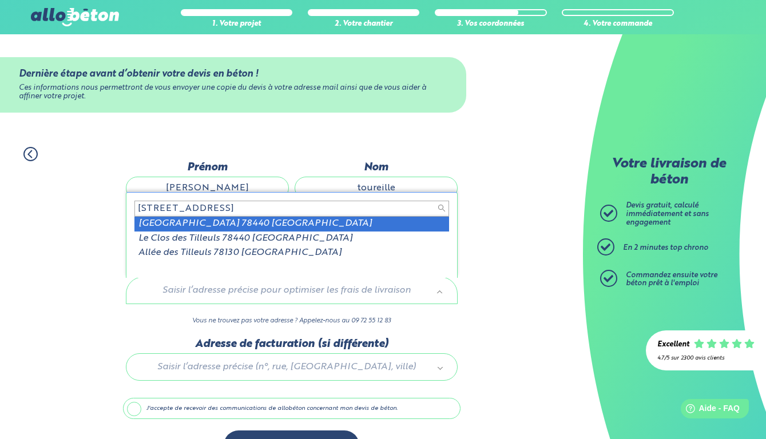
type input "22 rue des tilleuls 78440"
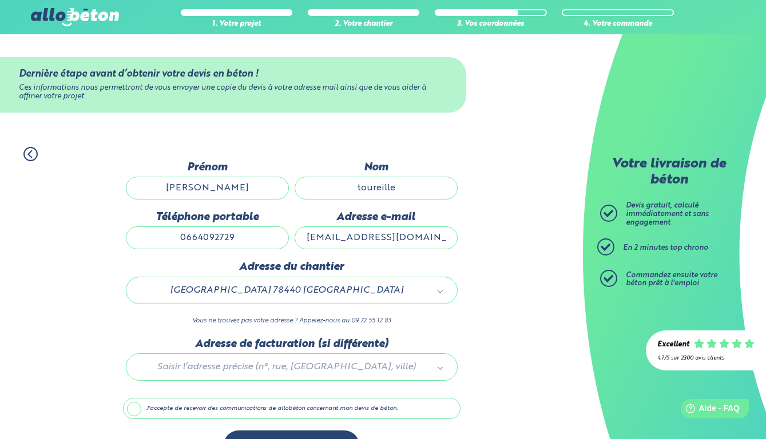
click at [240, 373] on div at bounding box center [291, 365] width 337 height 54
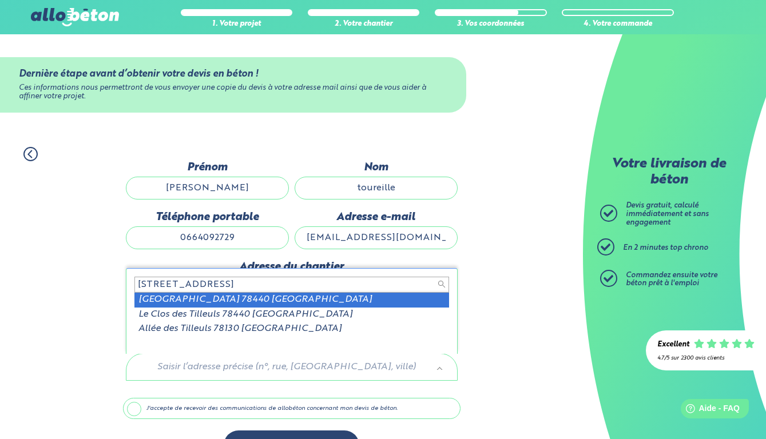
type input "22 rue des tilleuls 78440"
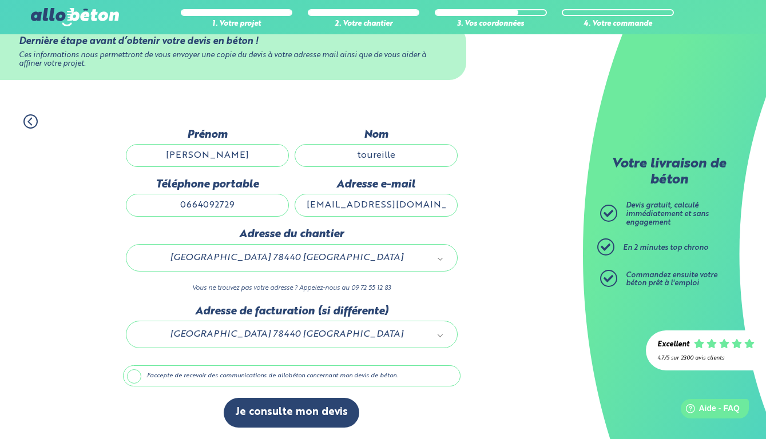
scroll to position [33, 0]
click at [127, 377] on label "J'accepte de recevoir des communications de allobéton concernant mon devis de b…" at bounding box center [291, 376] width 337 height 22
click at [0, 0] on input "J'accepte de recevoir des communications de allobéton concernant mon devis de b…" at bounding box center [0, 0] width 0 height 0
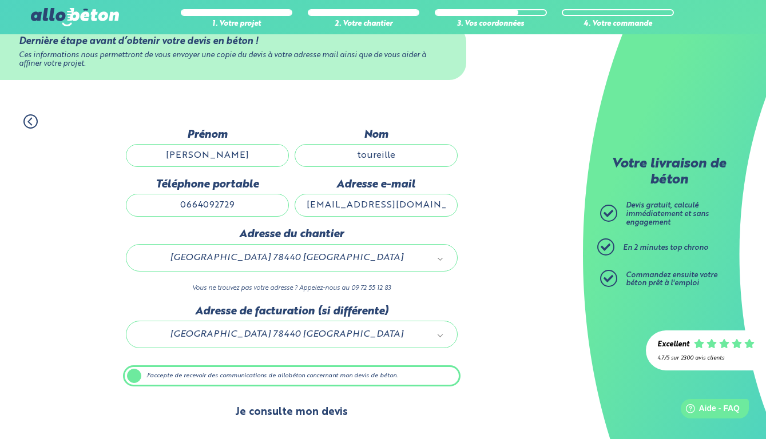
click at [299, 405] on button "Je consulte mon devis" at bounding box center [292, 412] width 136 height 29
